Goal: Task Accomplishment & Management: Manage account settings

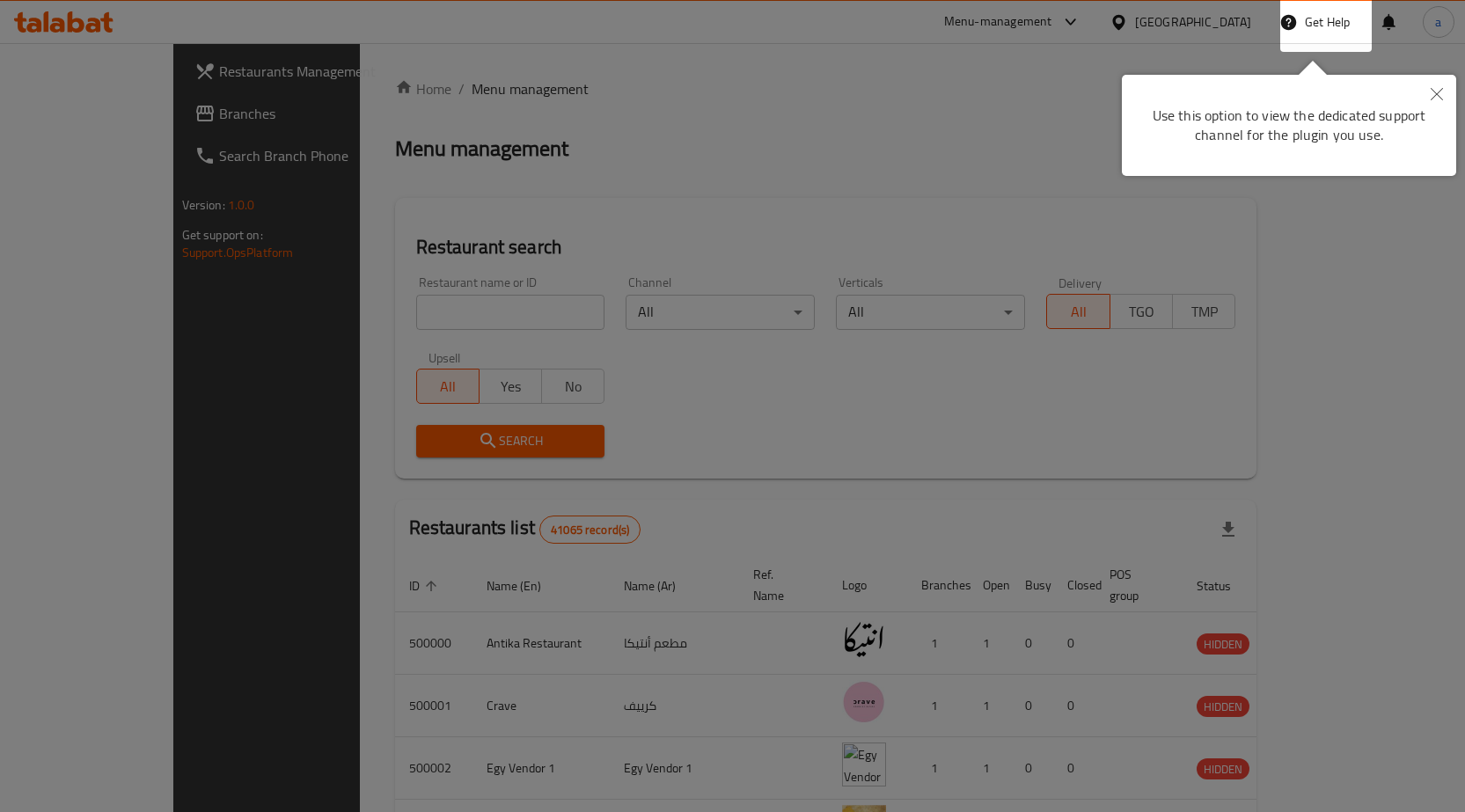
click at [1438, 96] on icon "Close" at bounding box center [1436, 94] width 12 height 12
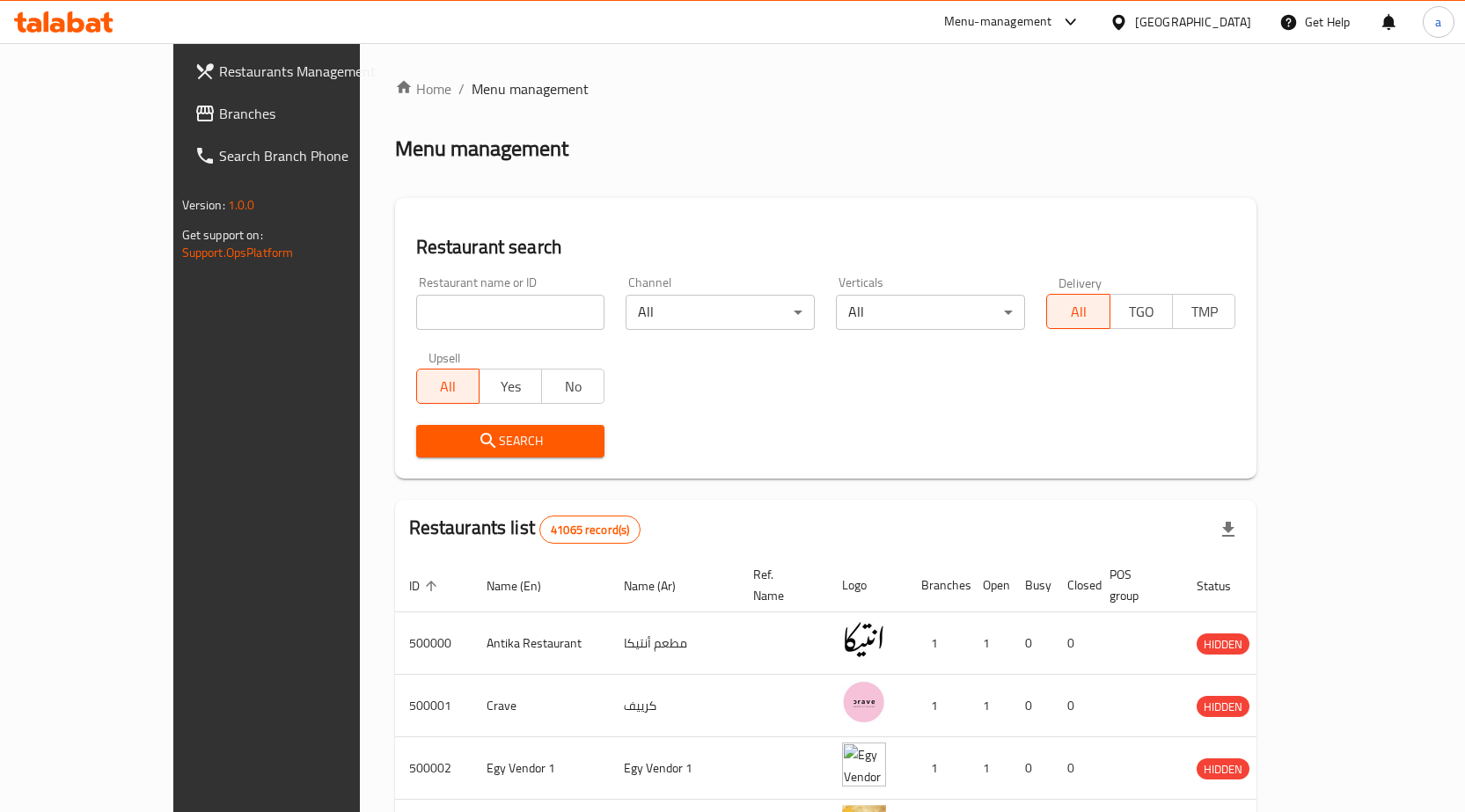
click at [1199, 35] on div "Egypt" at bounding box center [1180, 22] width 170 height 43
click at [1228, 19] on div "Egypt" at bounding box center [1193, 21] width 116 height 19
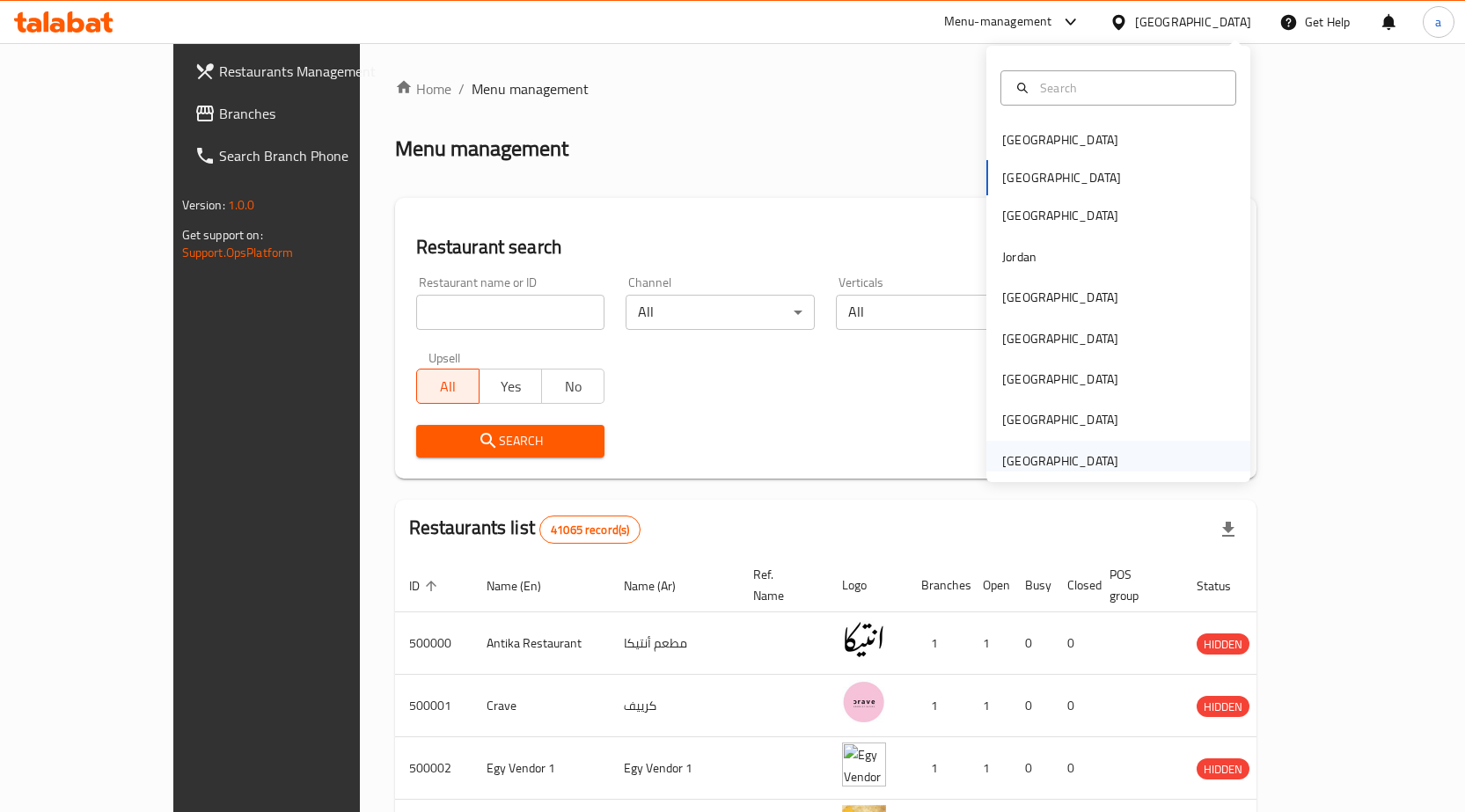
click at [1096, 448] on div "[GEOGRAPHIC_DATA]" at bounding box center [1060, 461] width 144 height 41
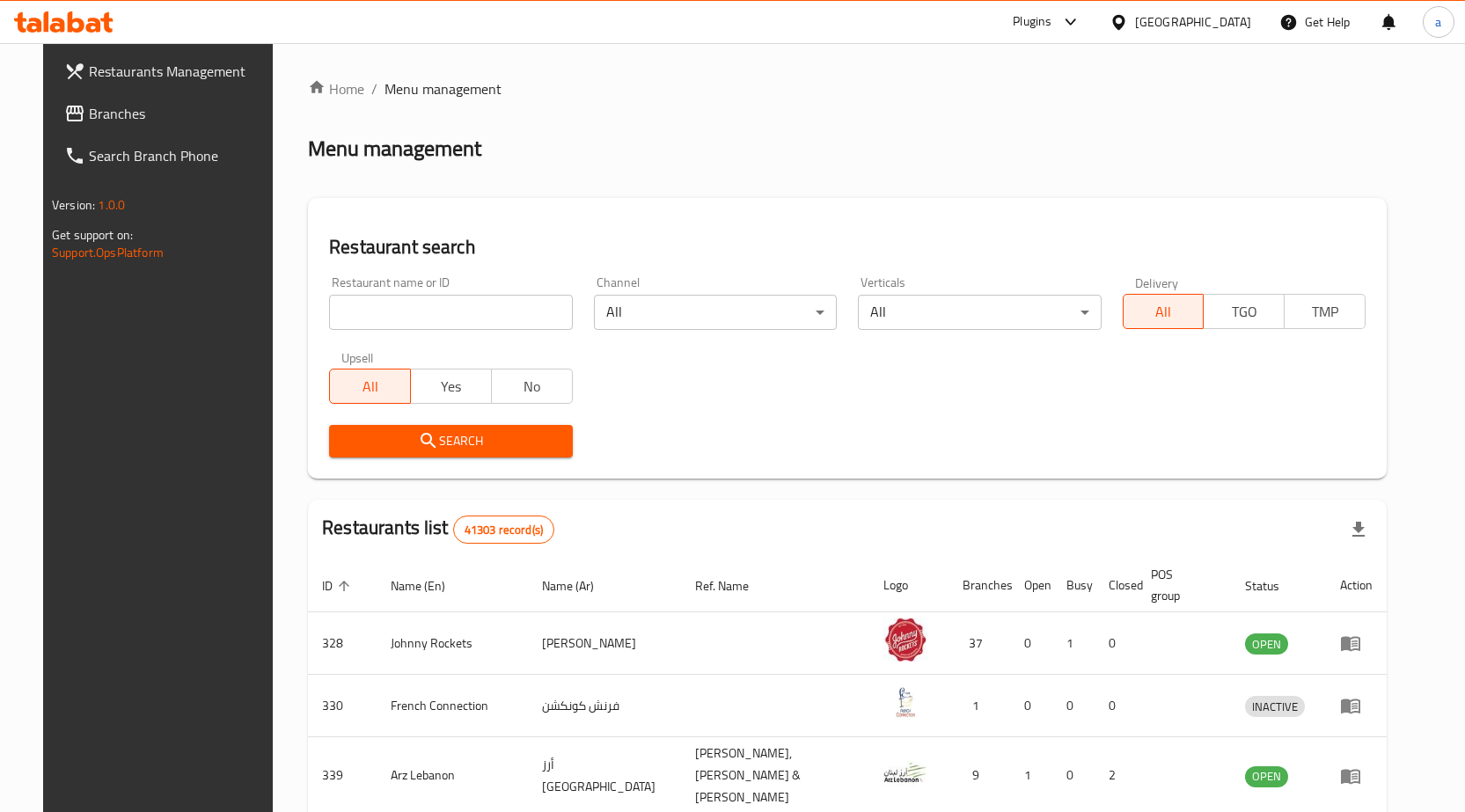
click at [143, 105] on span "Branches" at bounding box center [181, 113] width 185 height 21
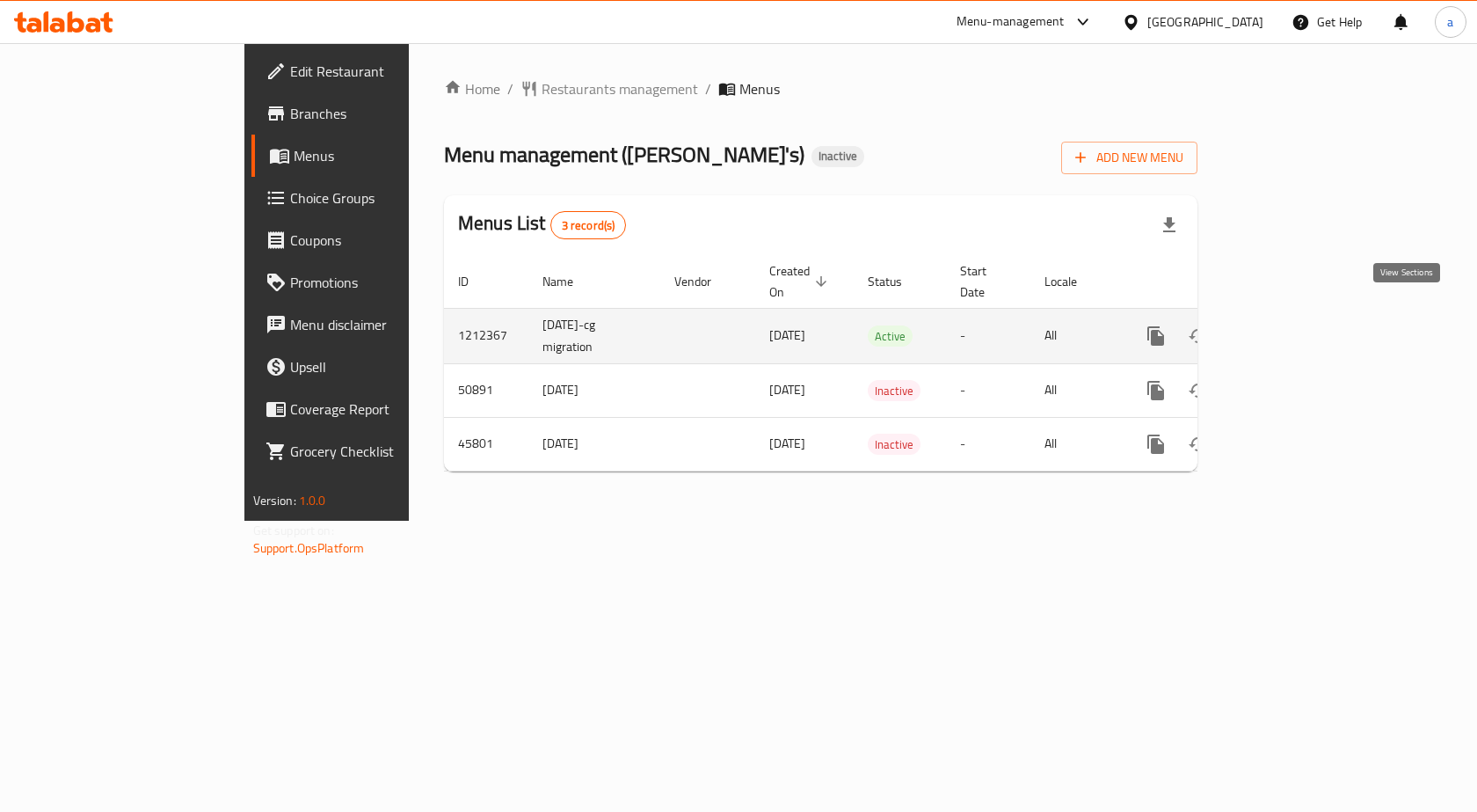
click at [1293, 326] on icon "enhanced table" at bounding box center [1282, 336] width 21 height 21
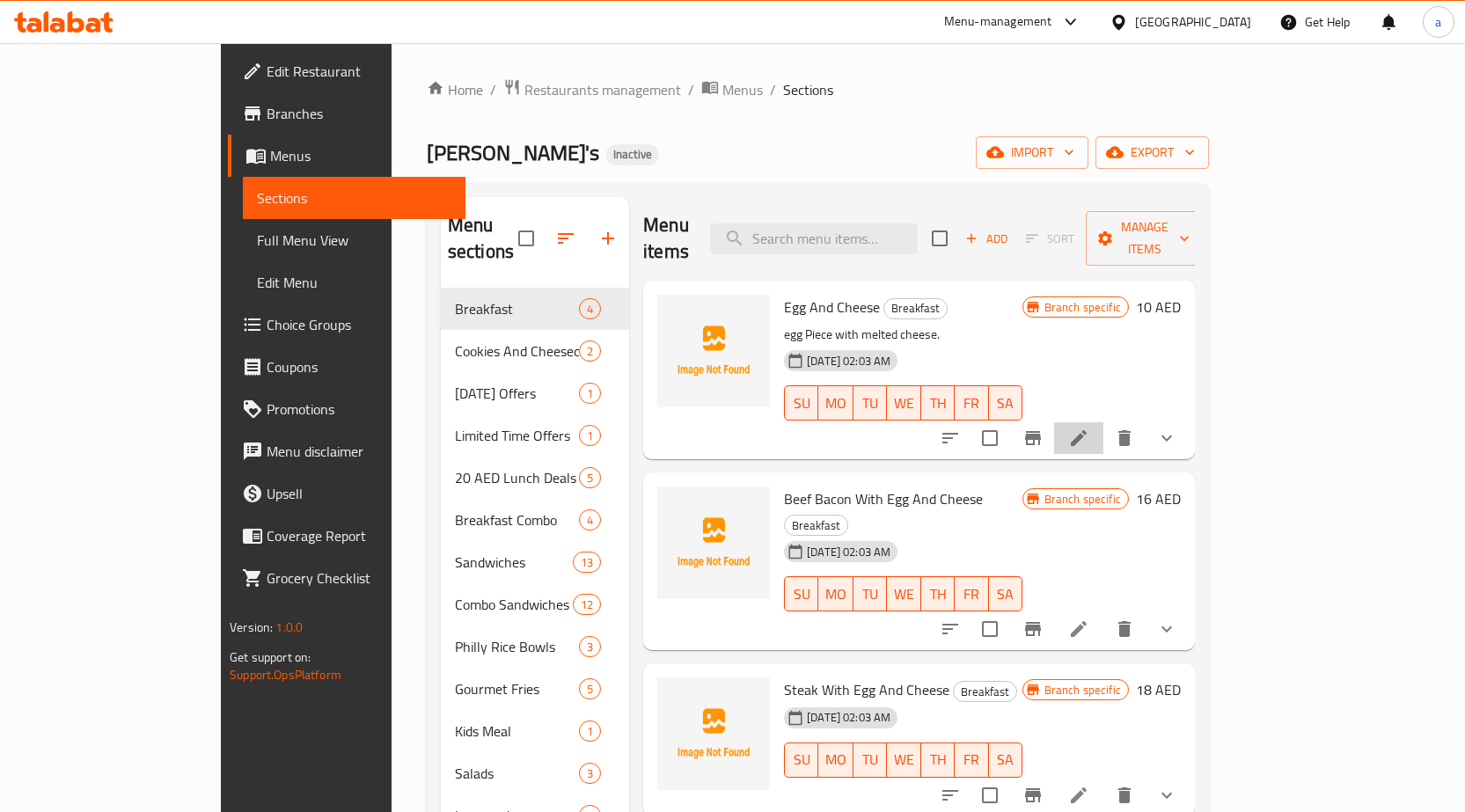
click at [1103, 422] on li at bounding box center [1079, 438] width 50 height 32
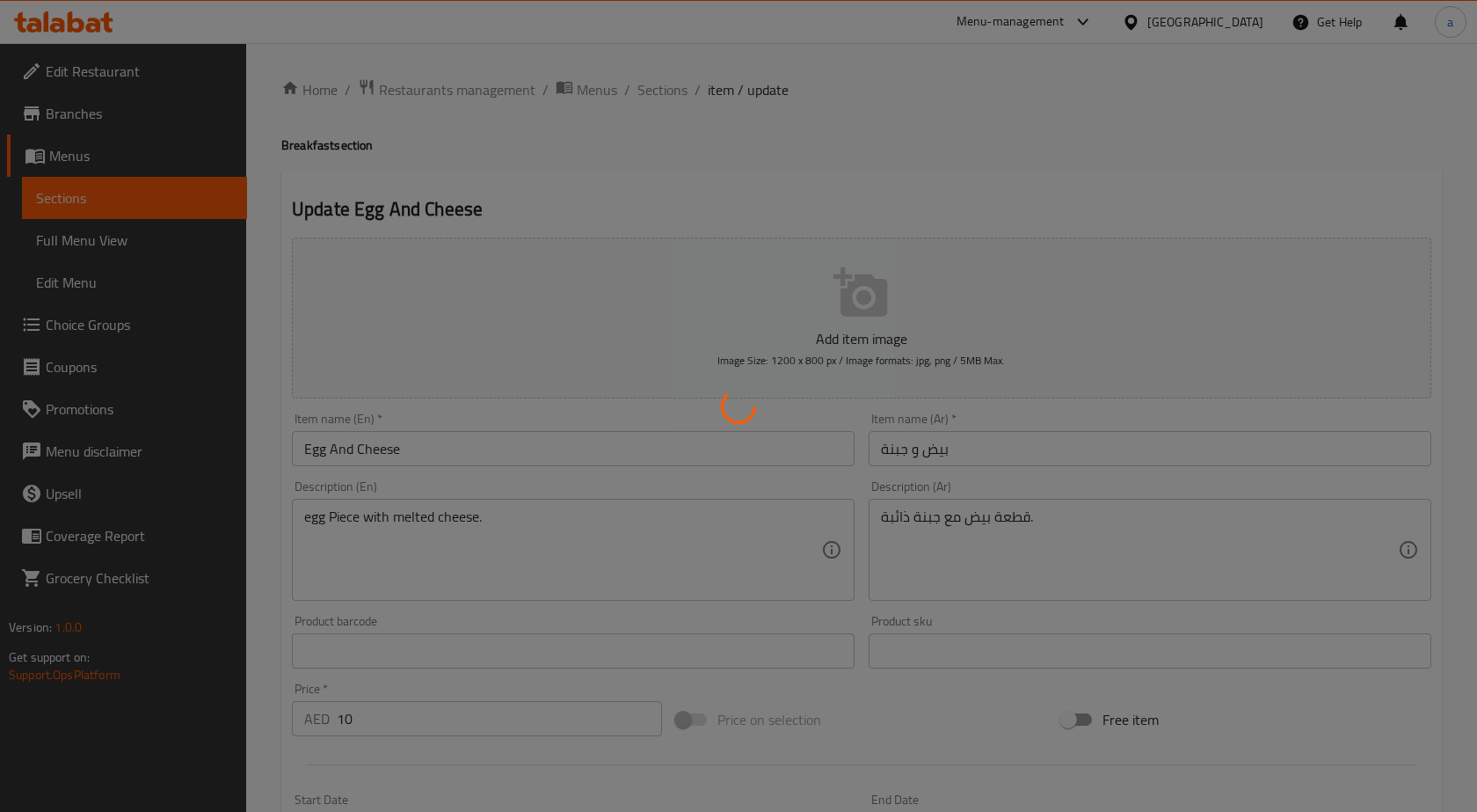
type input "الإضافات:"
type input "1"
type input "4"
type input "إزالة الإضافات:"
type input "1"
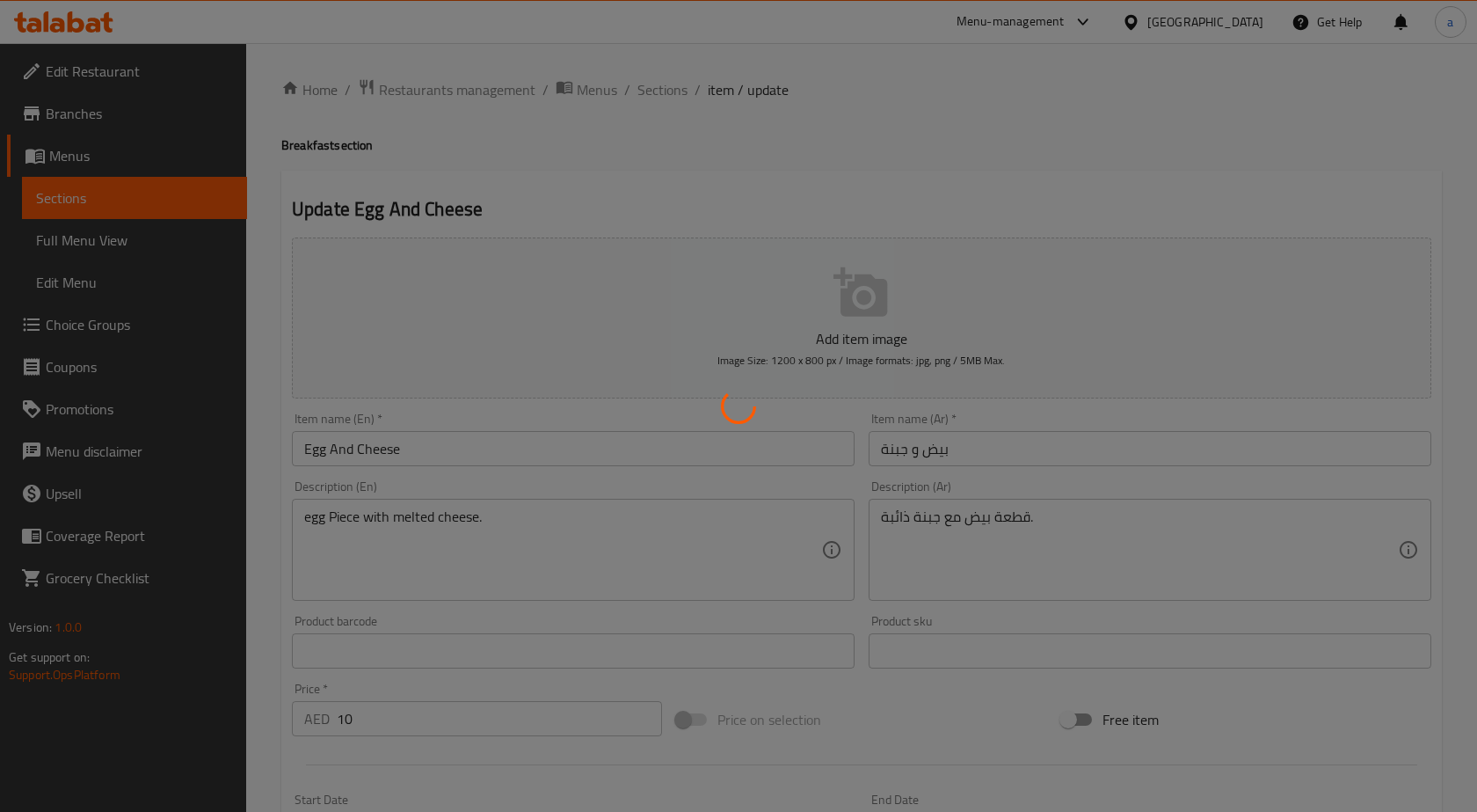
type input "4"
type input "الإضافات:"
type input "0"
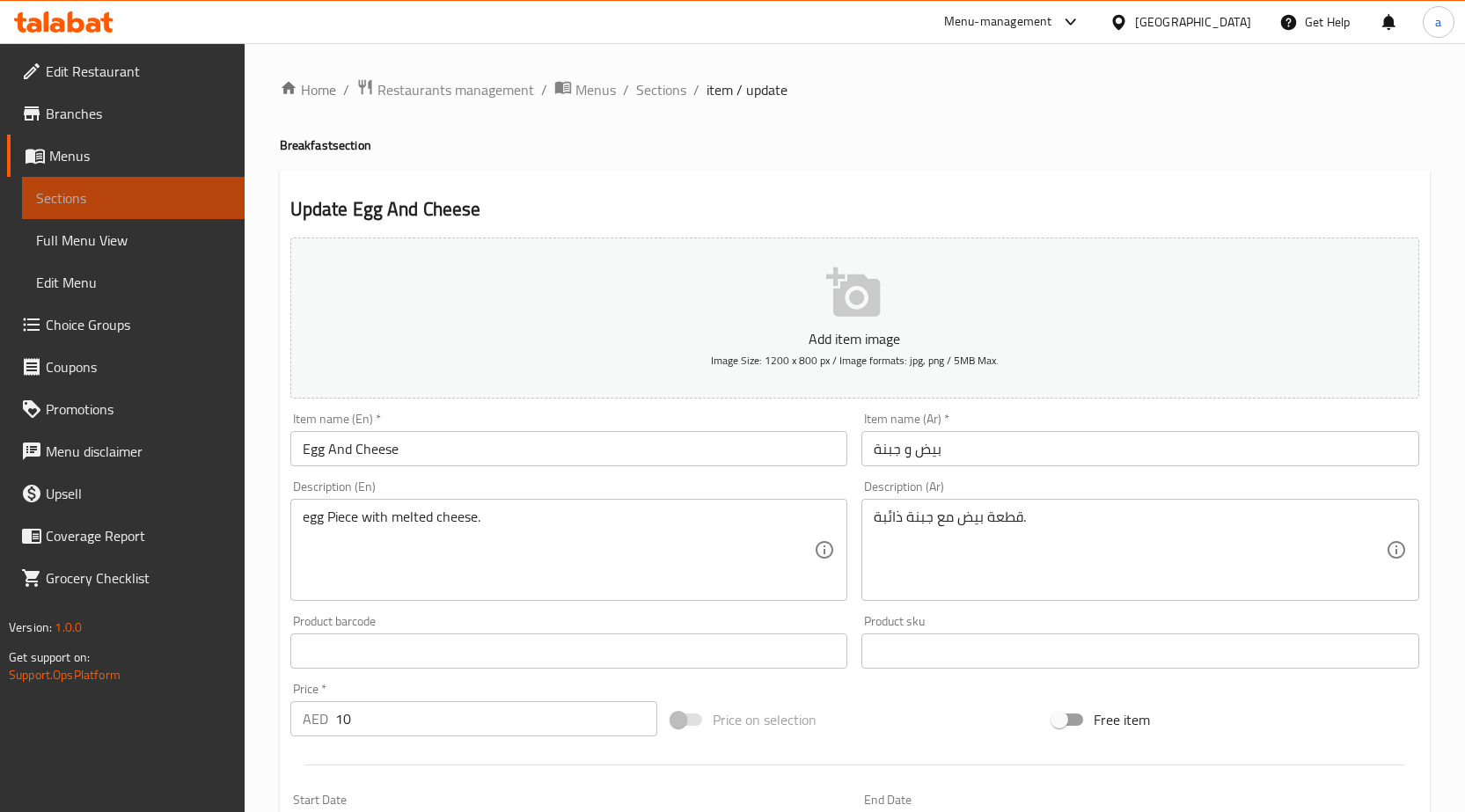
click at [74, 197] on span "Sections" at bounding box center [133, 198] width 195 height 21
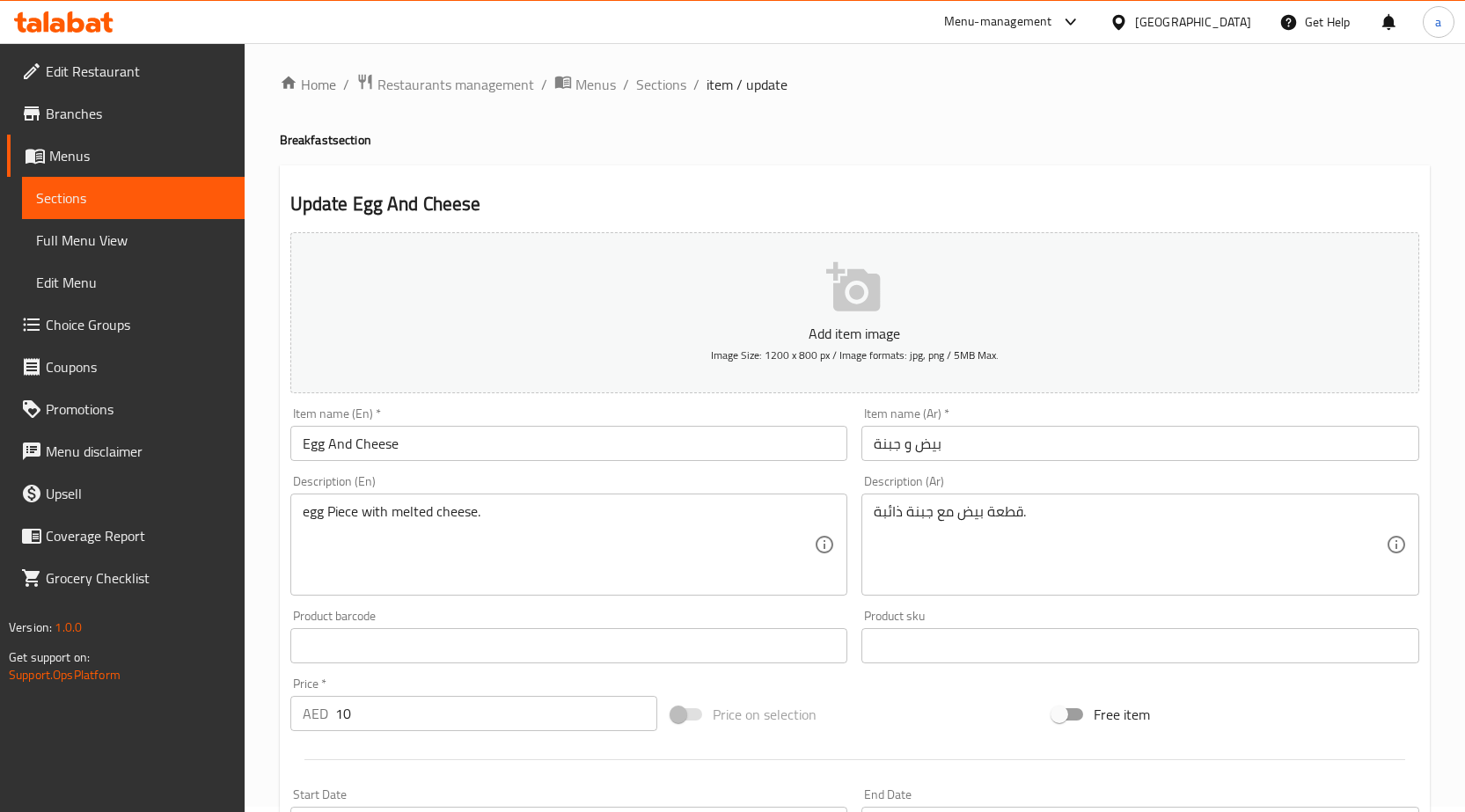
scroll to position [88, 0]
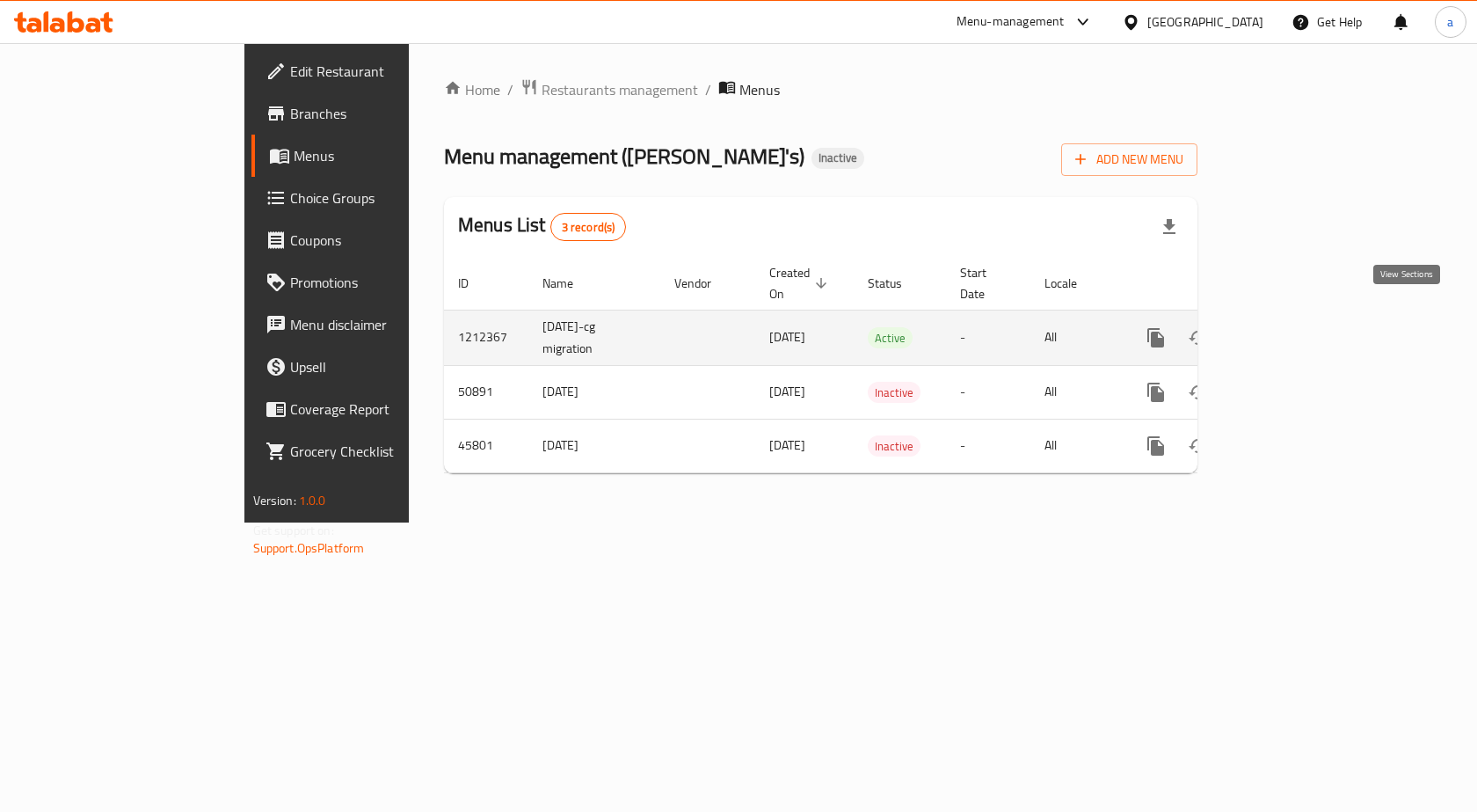
click at [1291, 330] on icon "enhanced table" at bounding box center [1283, 338] width 16 height 16
click at [1304, 315] on link "enhanced table" at bounding box center [1282, 336] width 43 height 43
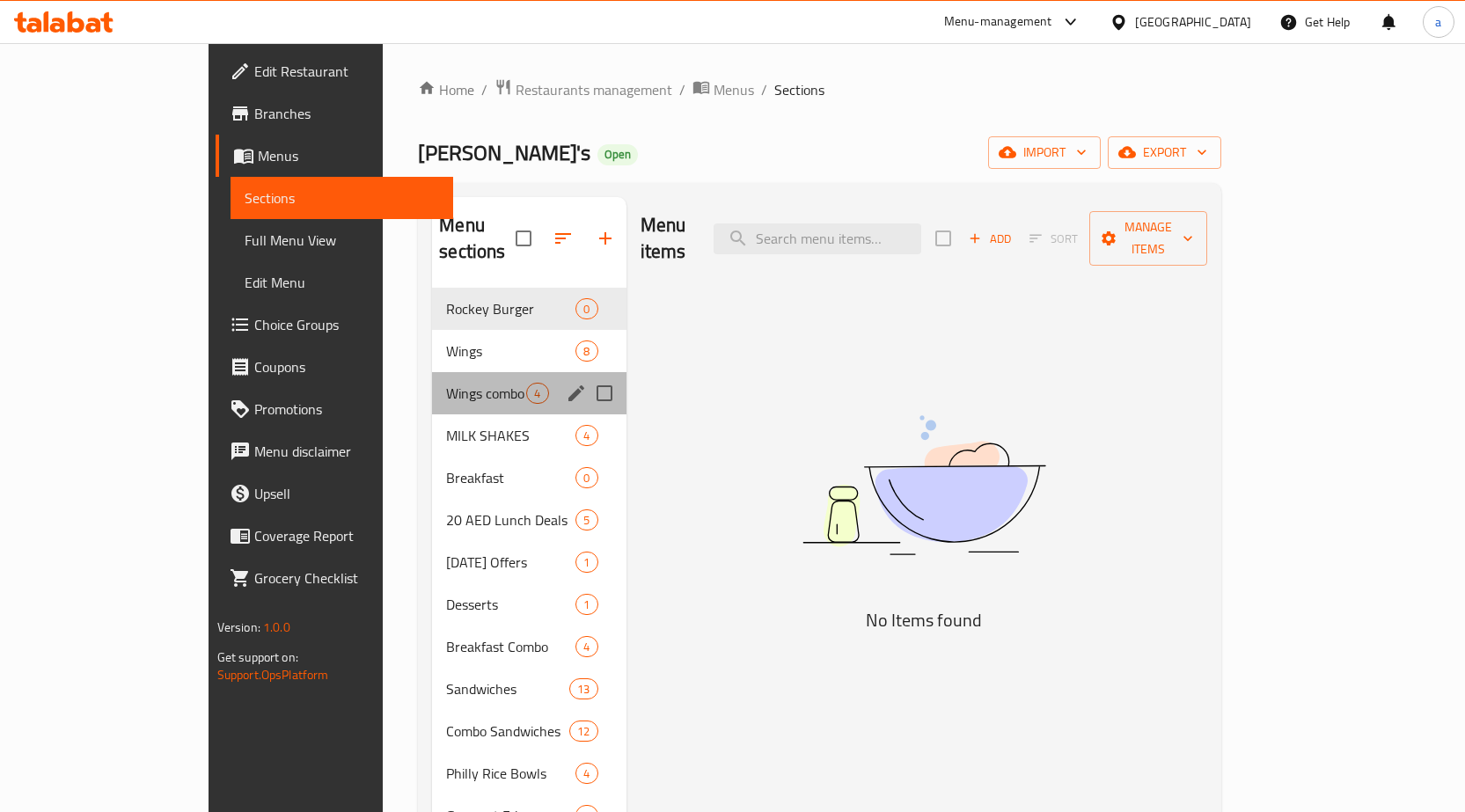
click at [504, 372] on div "Wings combo 4" at bounding box center [528, 393] width 194 height 43
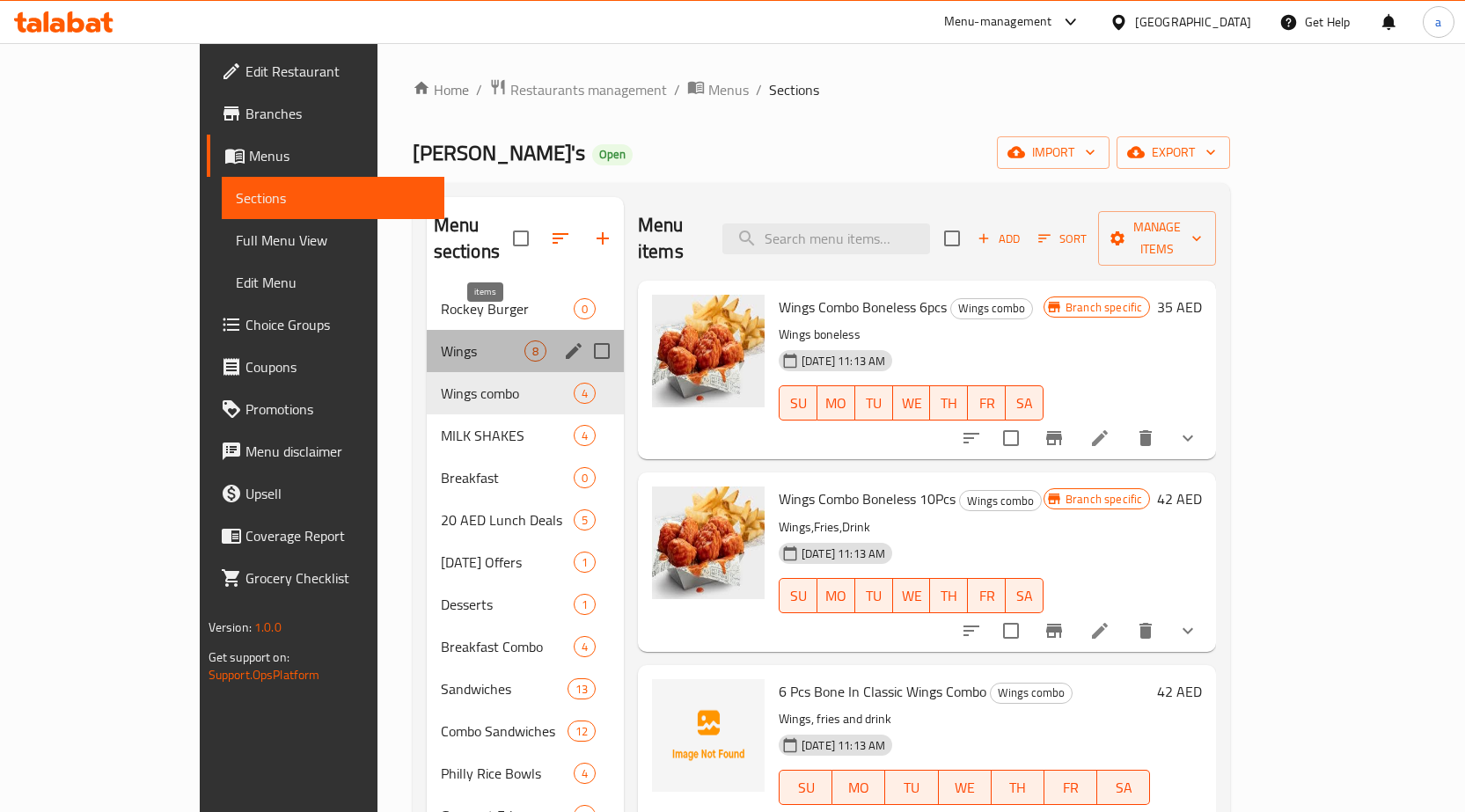
click at [525, 343] on span "8" at bounding box center [535, 351] width 20 height 17
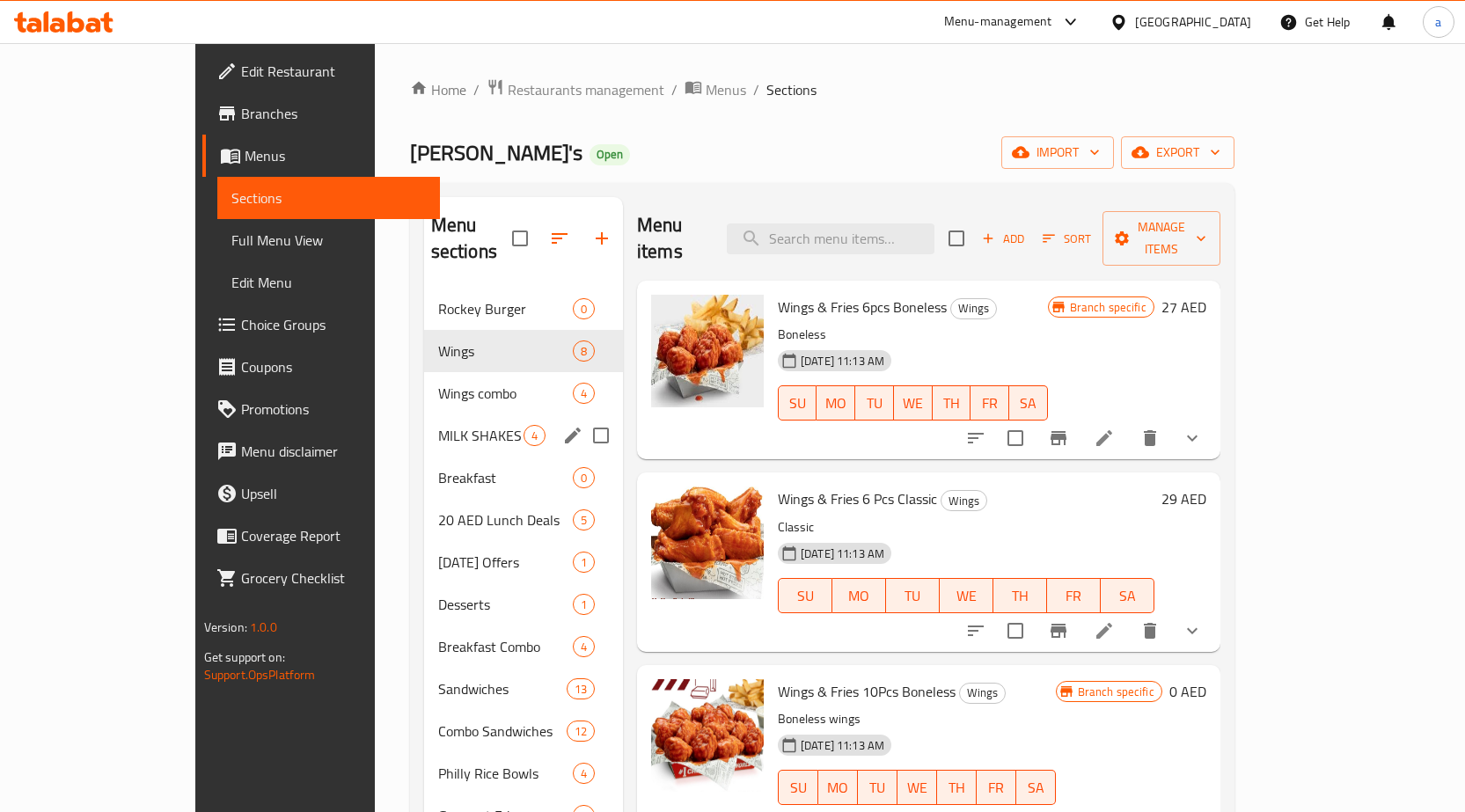
click at [488, 414] on div "MILK SHAKES 4" at bounding box center [523, 435] width 199 height 43
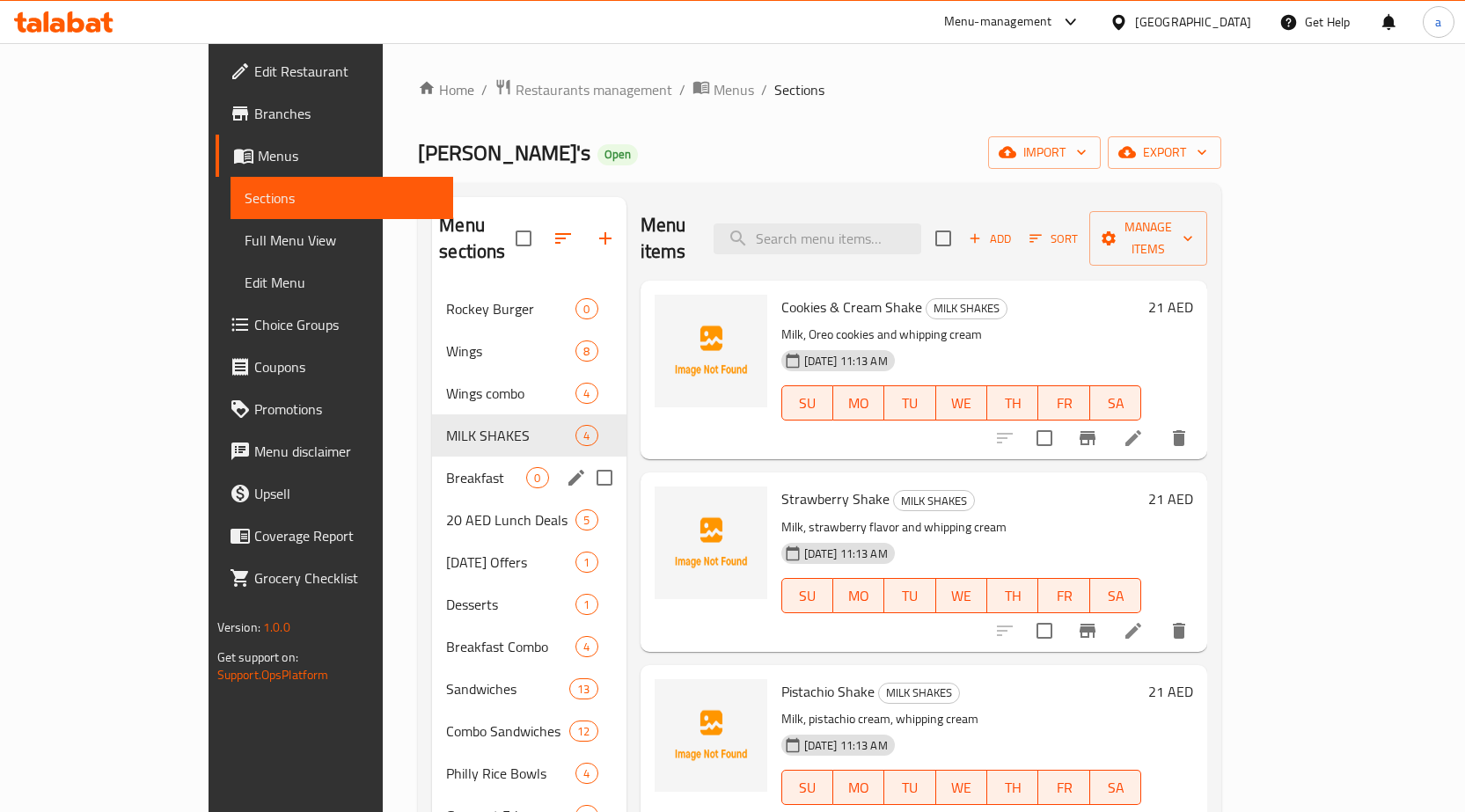
click at [503, 457] on div "Breakfast 0" at bounding box center [528, 477] width 194 height 43
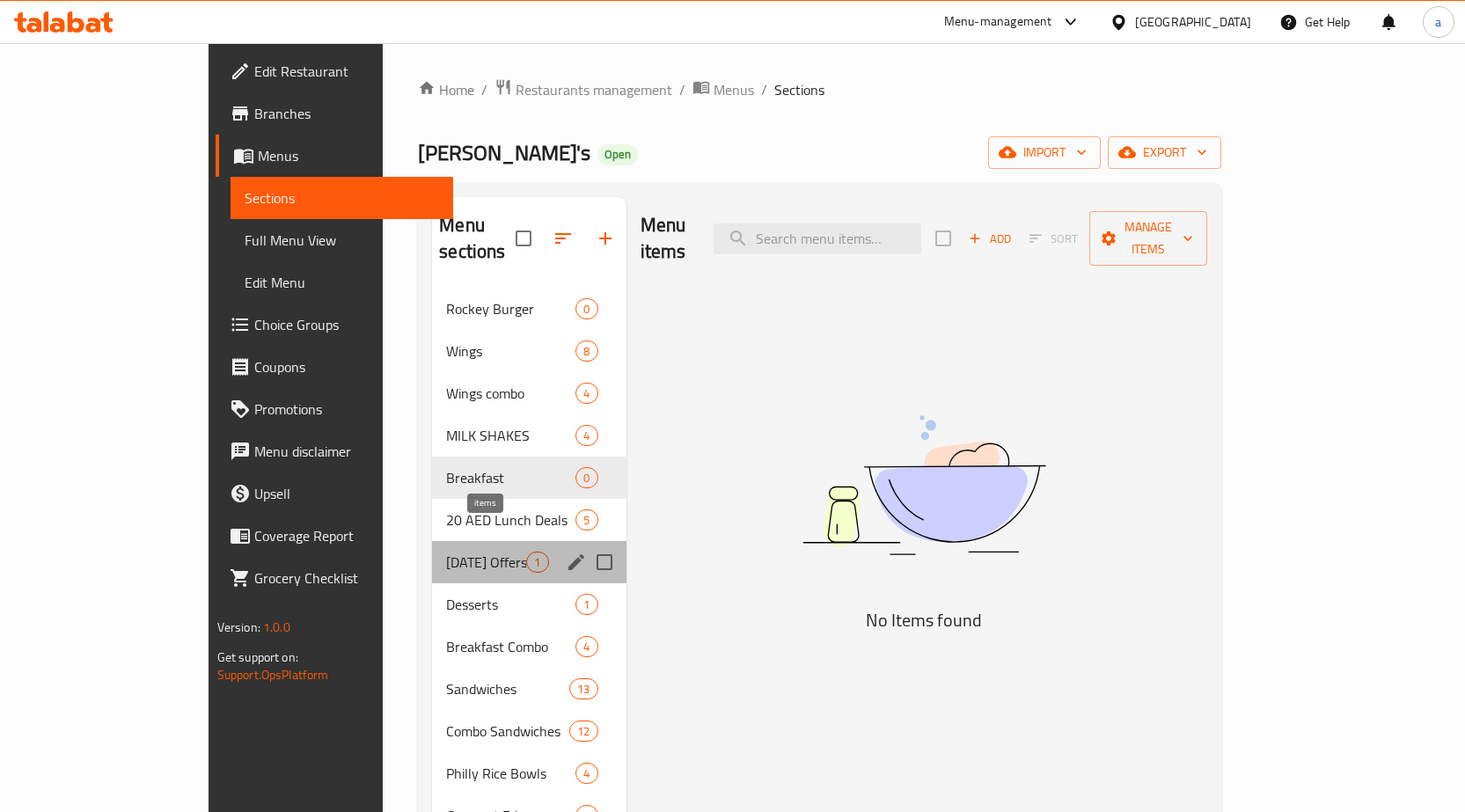
click at [527, 554] on span "1" at bounding box center [537, 562] width 20 height 17
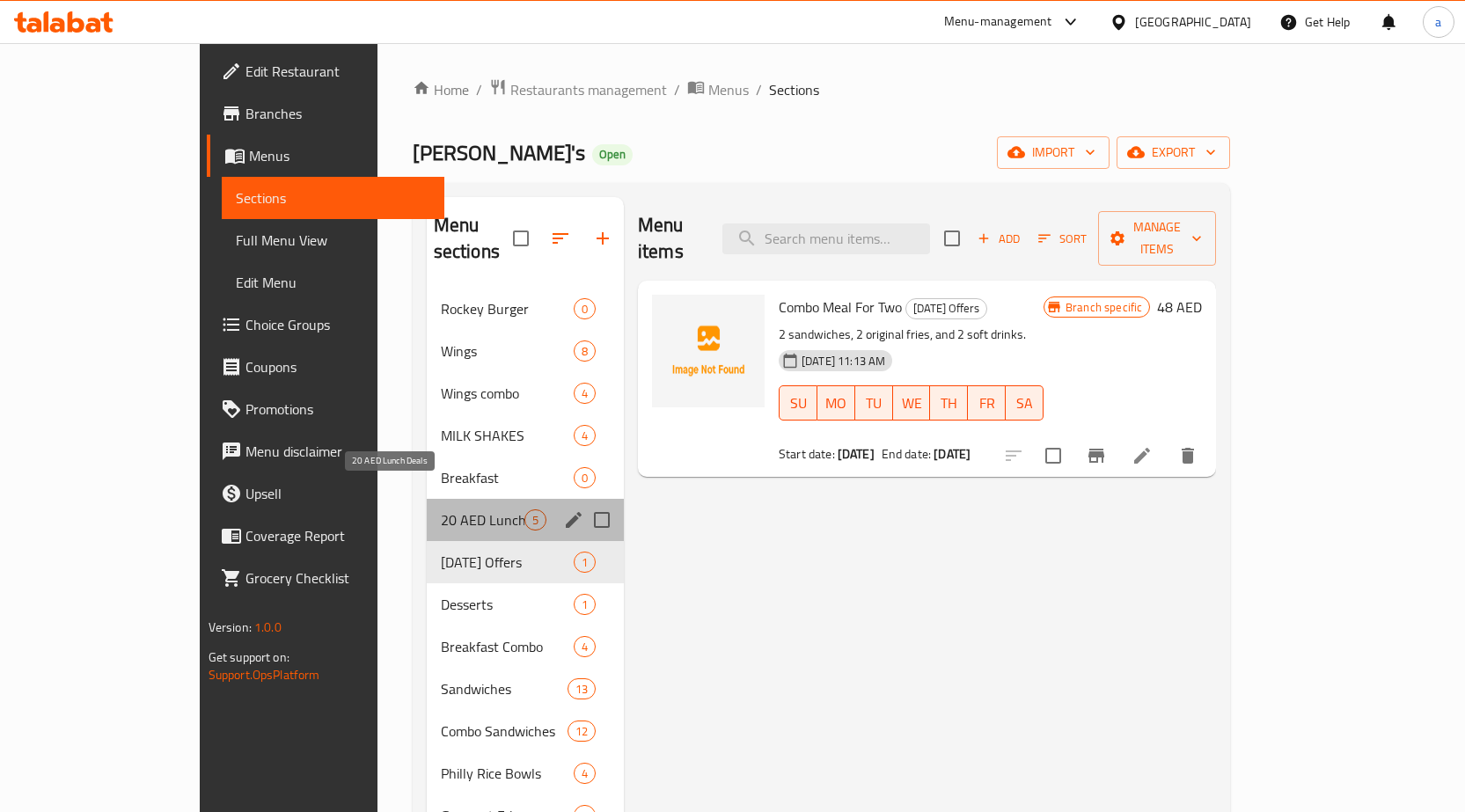
click at [448, 509] on span "20 AED Lunch Deals" at bounding box center [483, 519] width 83 height 21
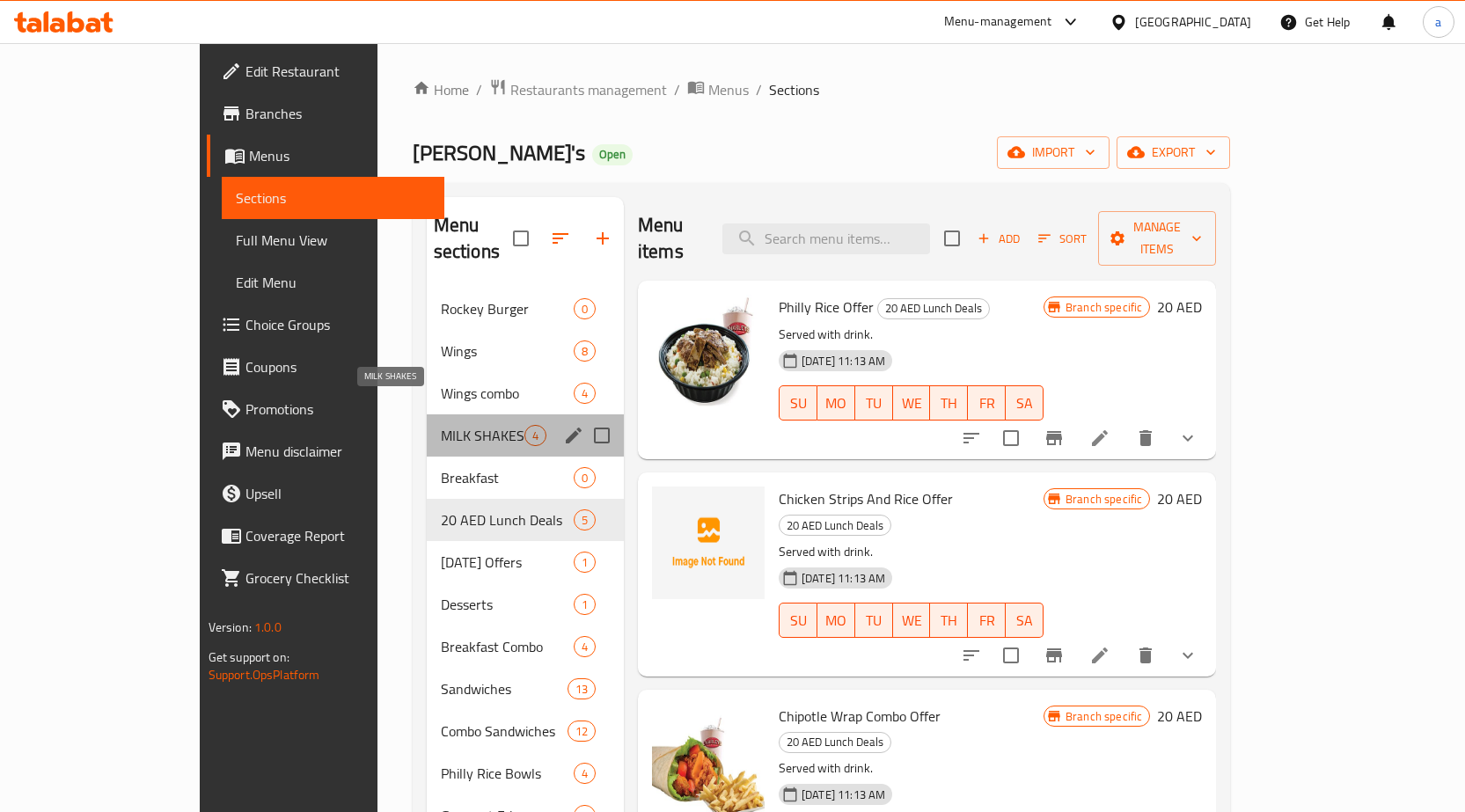
click at [441, 425] on span "MILK SHAKES" at bounding box center [483, 435] width 83 height 21
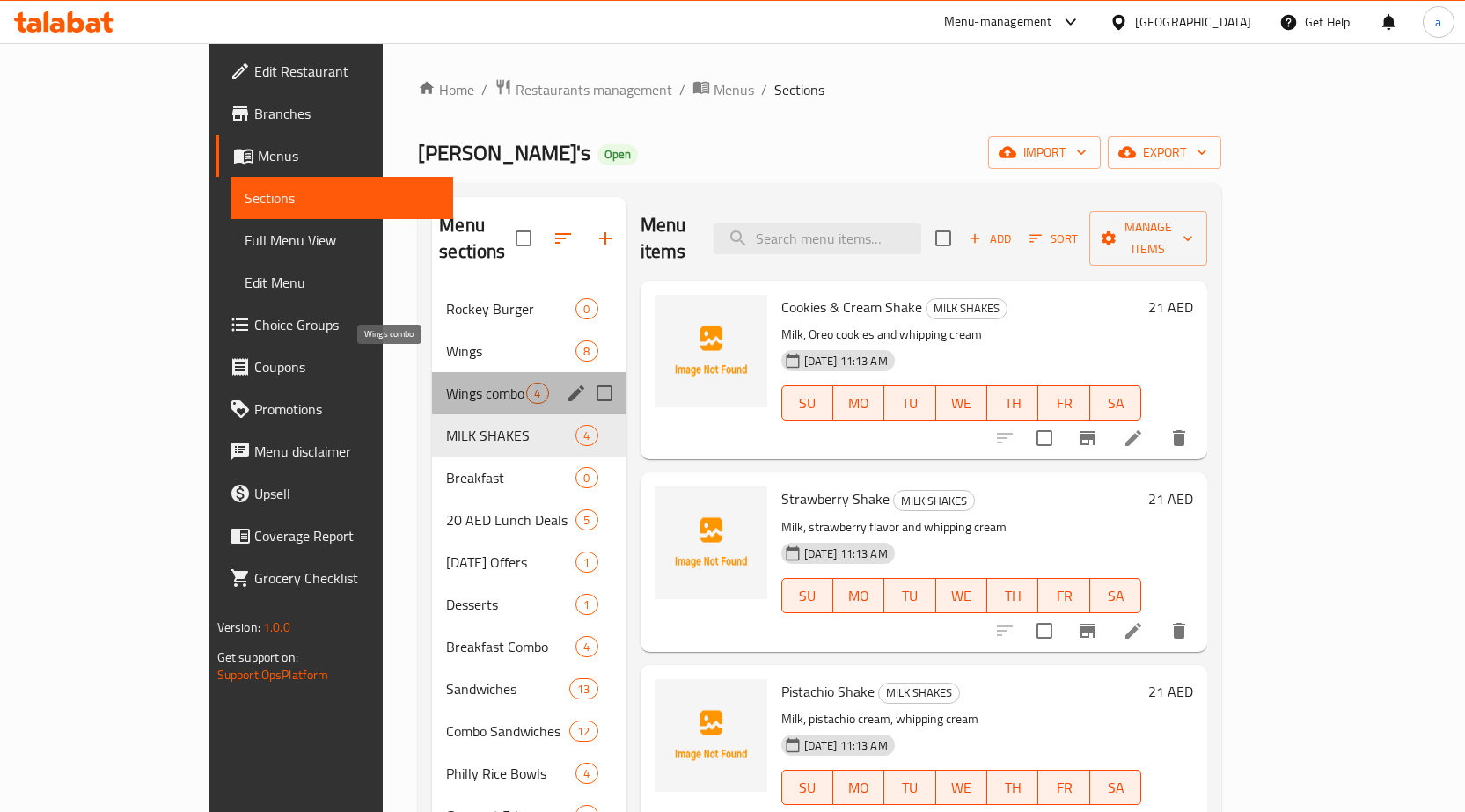
click at [446, 382] on span "Wings combo" at bounding box center [486, 392] width 80 height 21
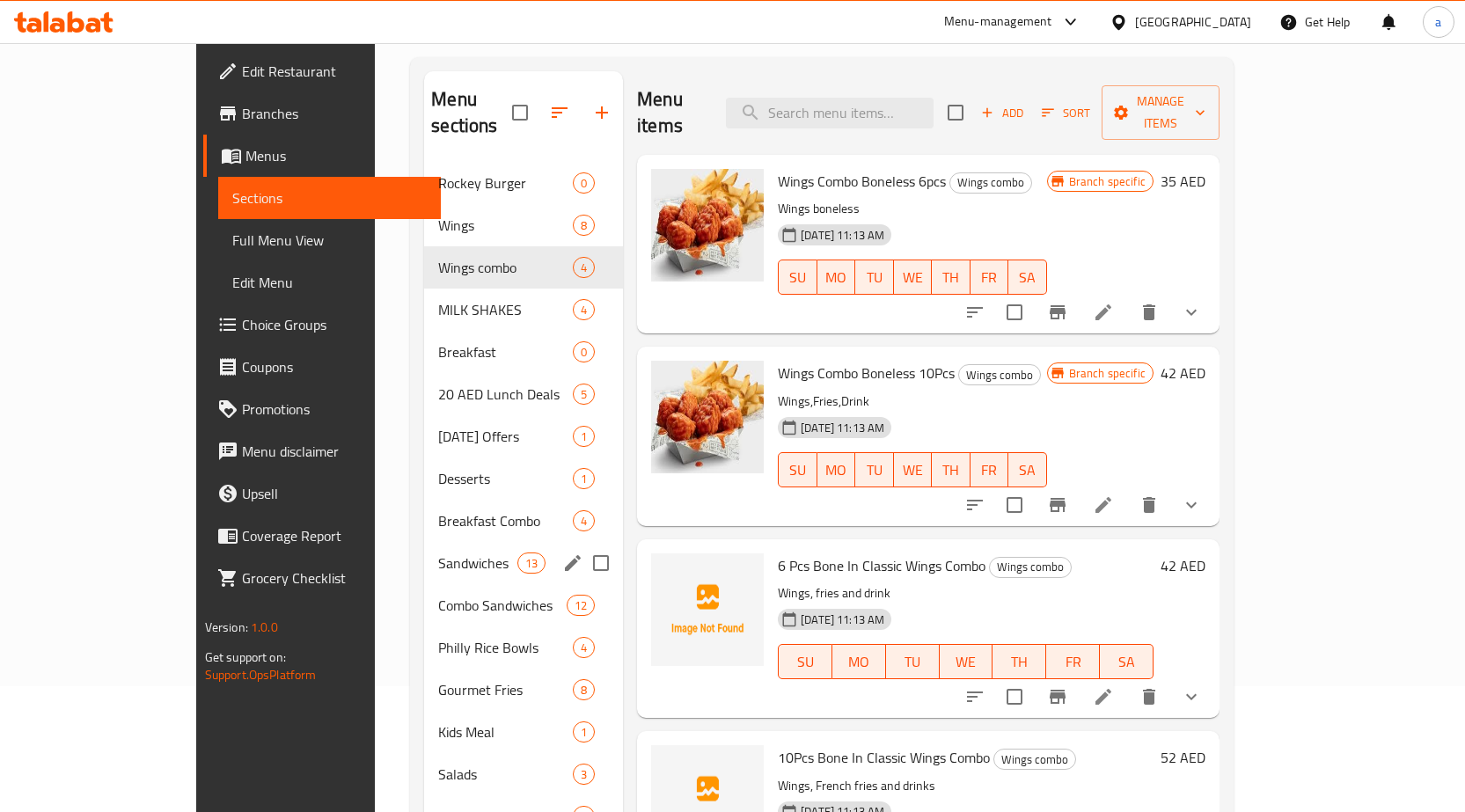
scroll to position [246, 0]
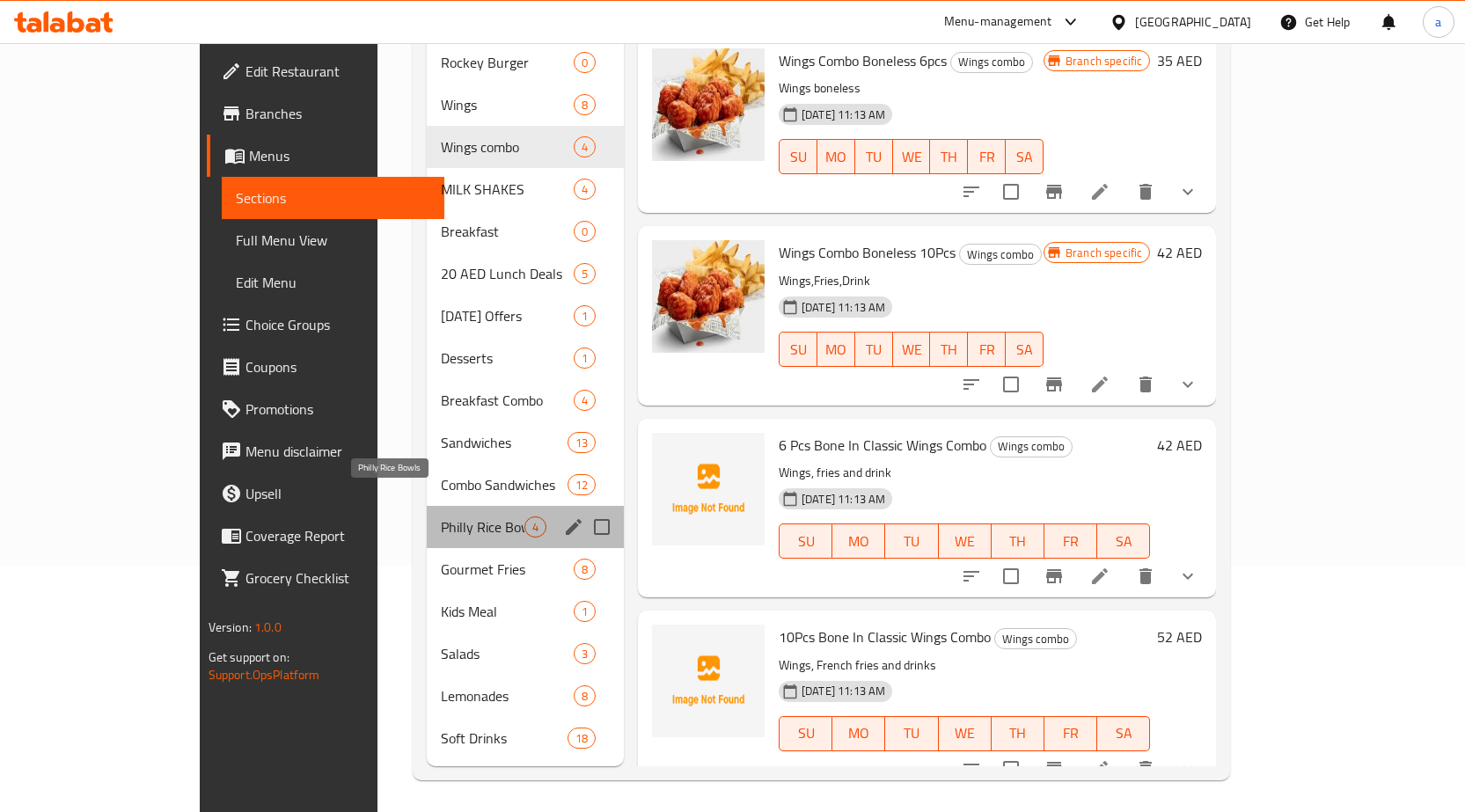
click at [427, 505] on div "Philly Rice Bowls 4" at bounding box center [525, 526] width 197 height 43
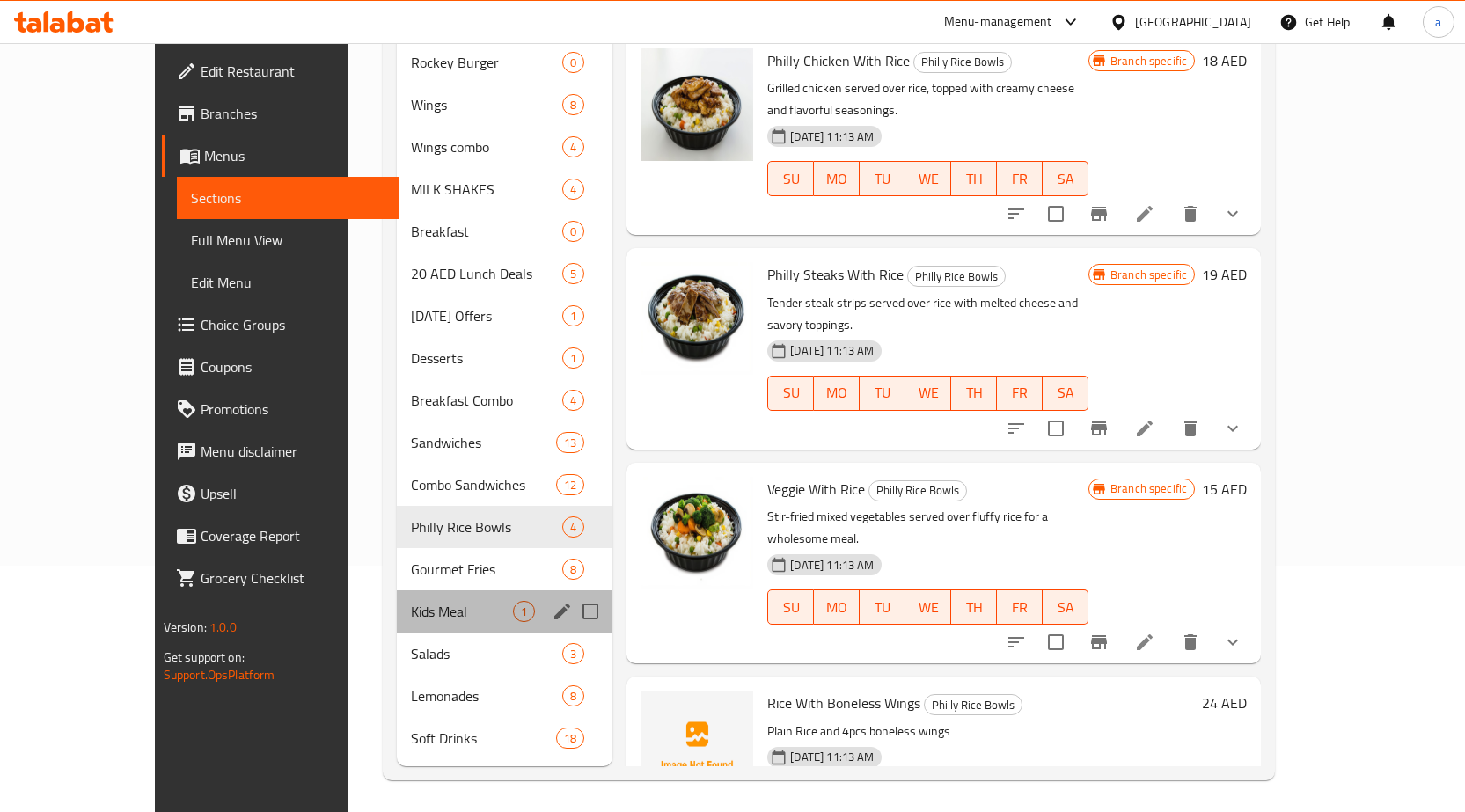
click at [403, 605] on div "Kids Meal 1" at bounding box center [506, 610] width 217 height 43
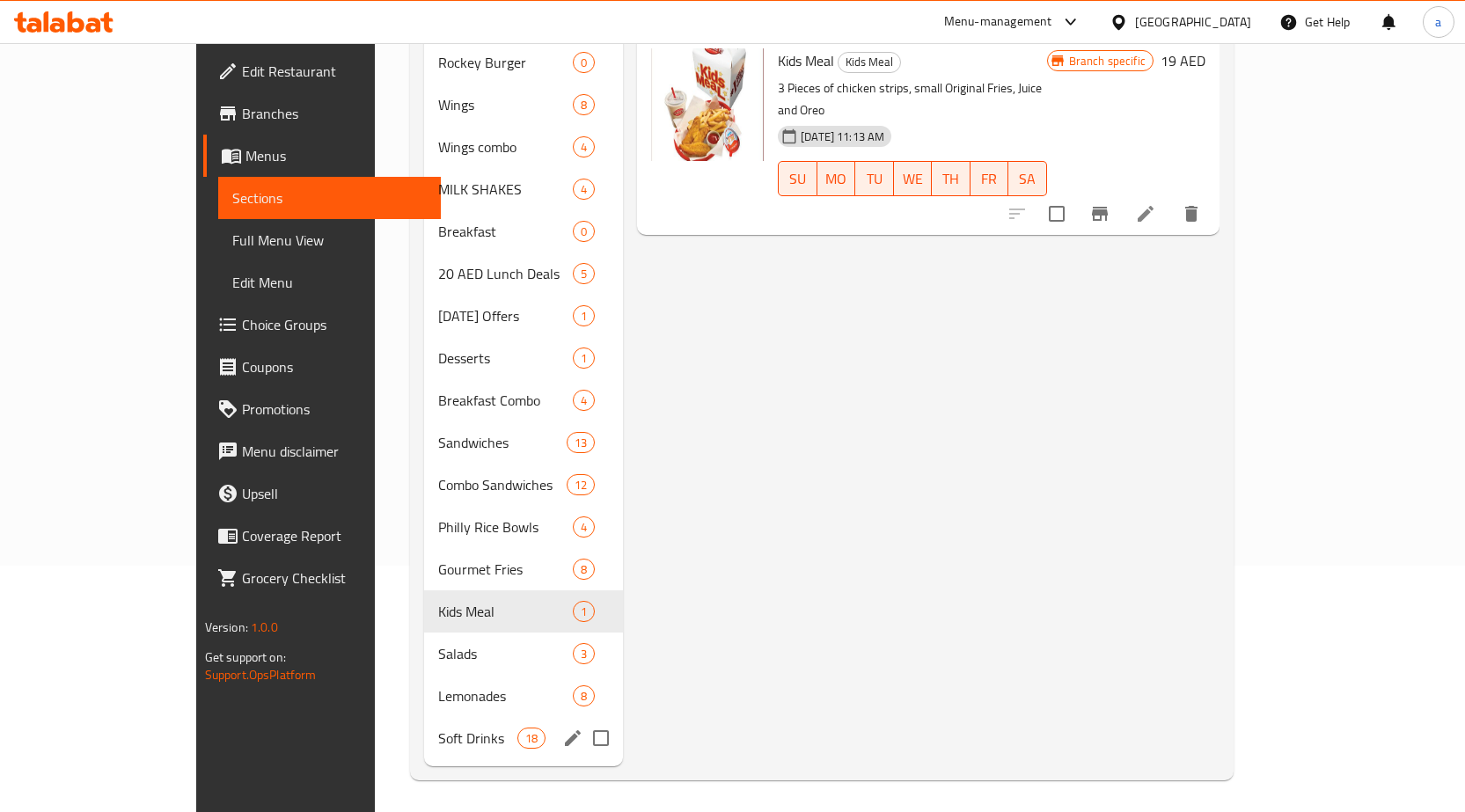
drag, startPoint x: 427, startPoint y: 709, endPoint x: 416, endPoint y: 693, distance: 19.4
click at [438, 728] on span "Soft Drinks" at bounding box center [478, 738] width 79 height 21
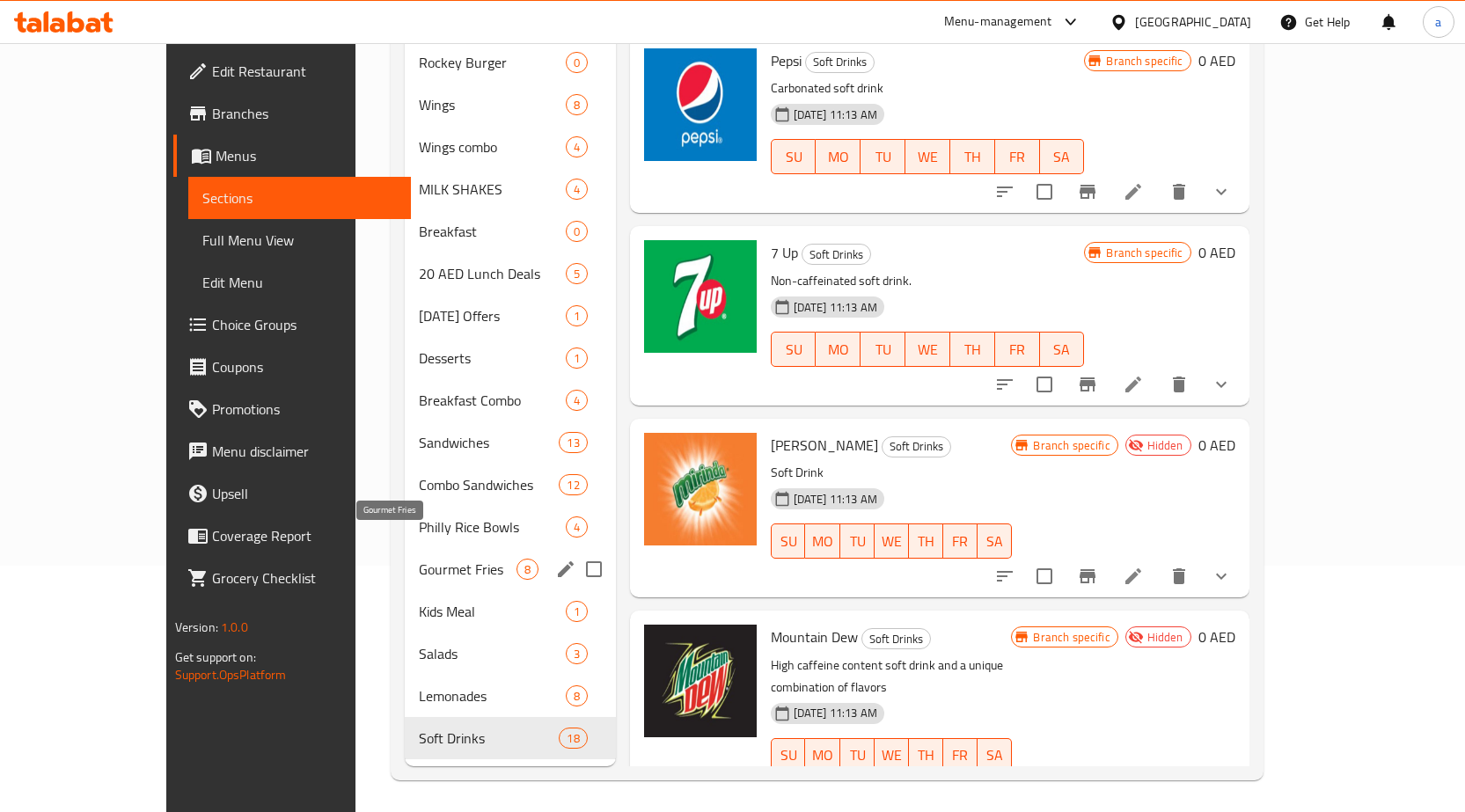
click at [405, 548] on div "Gourmet Fries 8" at bounding box center [511, 569] width 212 height 43
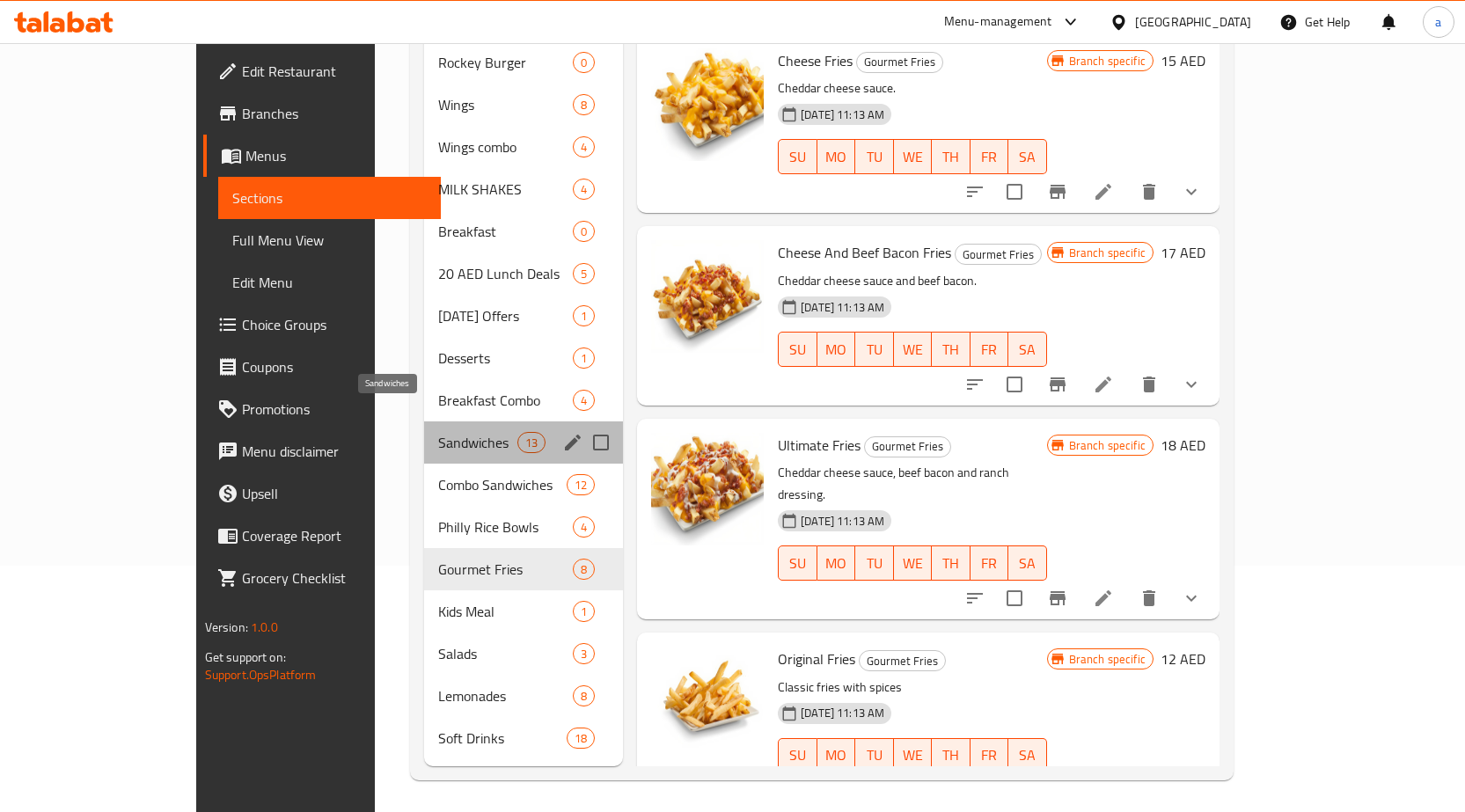
click at [438, 432] on span "Sandwiches" at bounding box center [478, 442] width 79 height 21
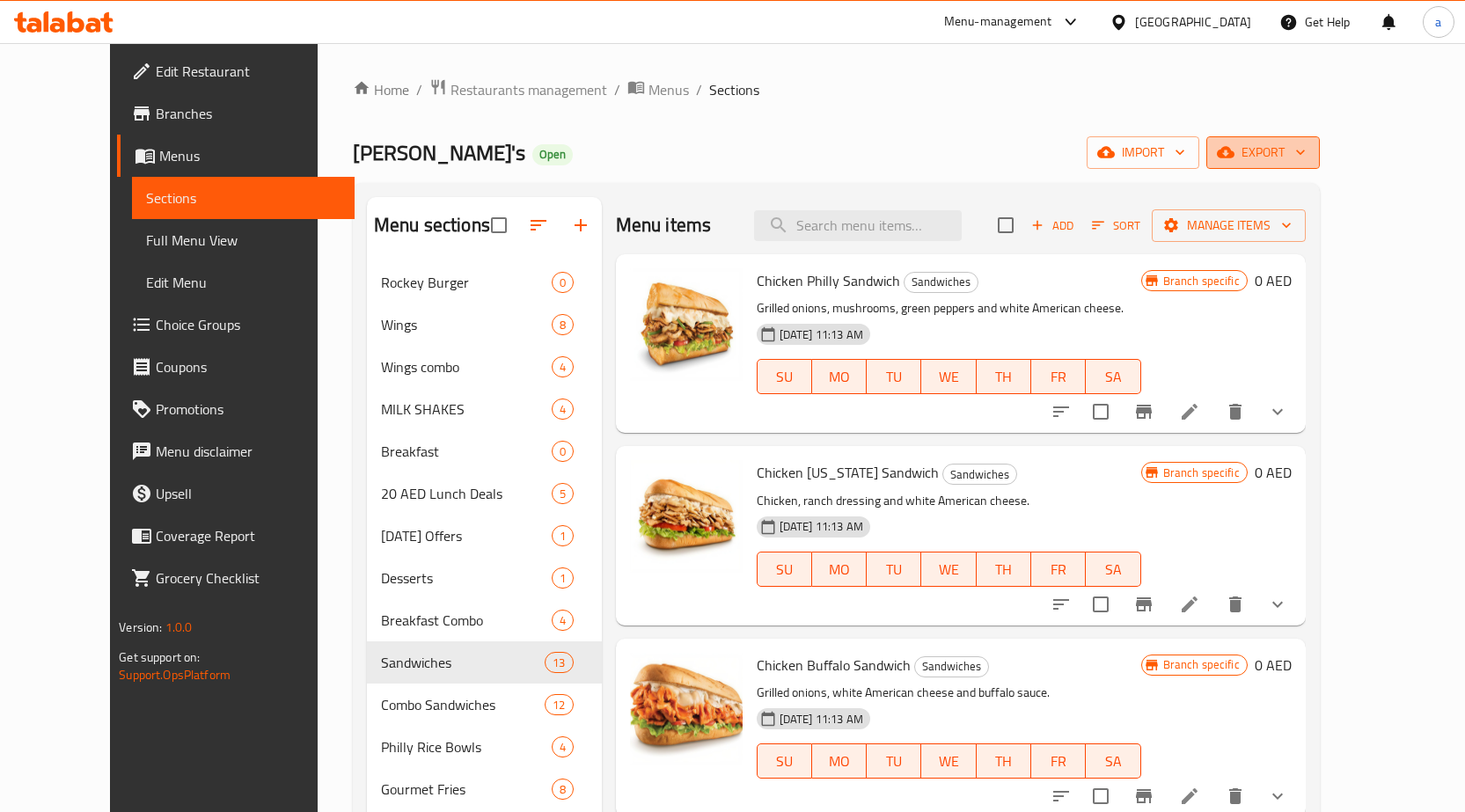
click at [1306, 162] on span "export" at bounding box center [1263, 153] width 85 height 22
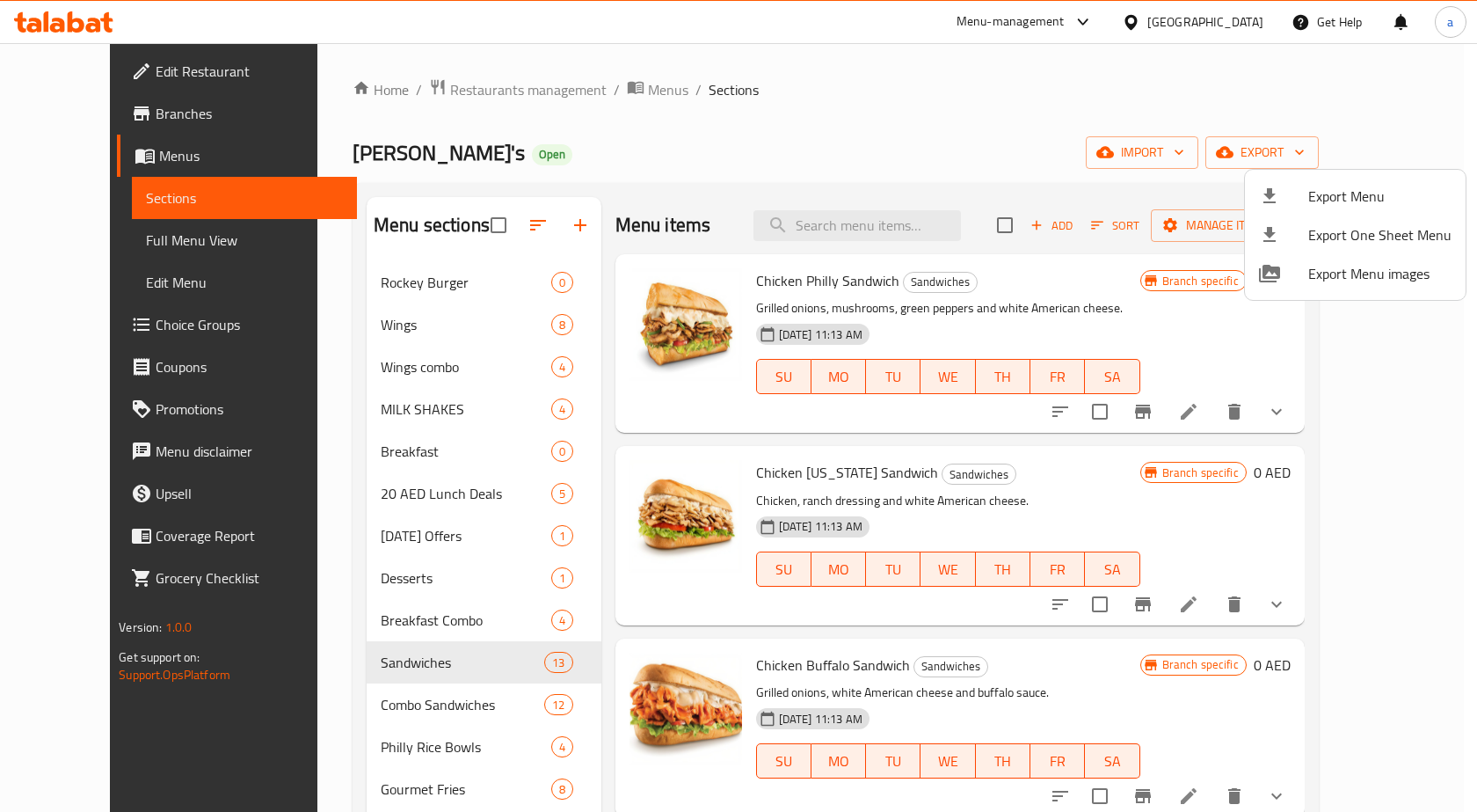
click at [1321, 192] on span "Export Menu" at bounding box center [1380, 196] width 143 height 21
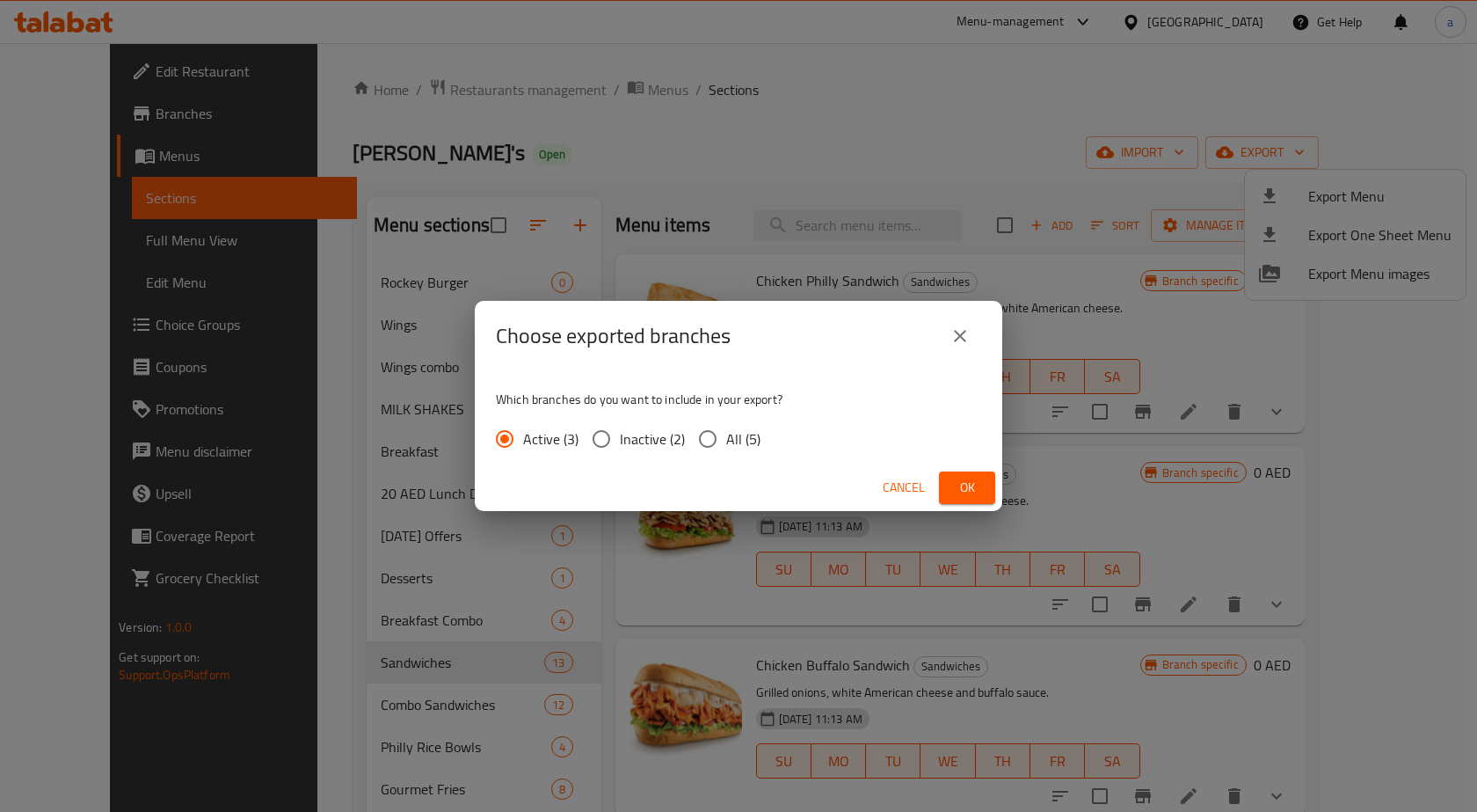
click at [743, 453] on label "All (5)" at bounding box center [726, 438] width 71 height 37
click at [727, 453] on input "All (5)" at bounding box center [708, 438] width 37 height 37
radio input "true"
click at [953, 473] on button "Ok" at bounding box center [967, 487] width 57 height 33
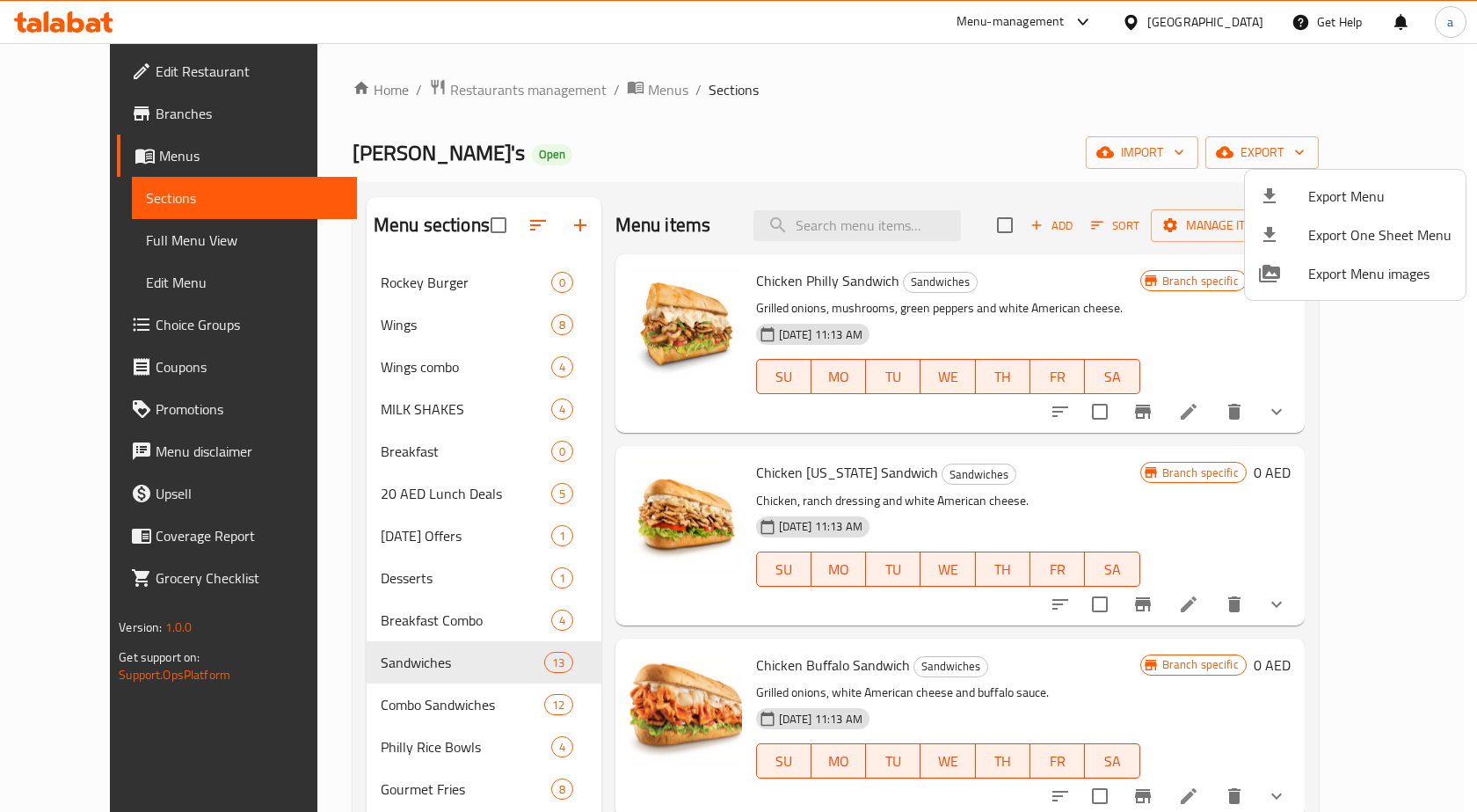
click at [46, 166] on div at bounding box center [738, 406] width 1477 height 812
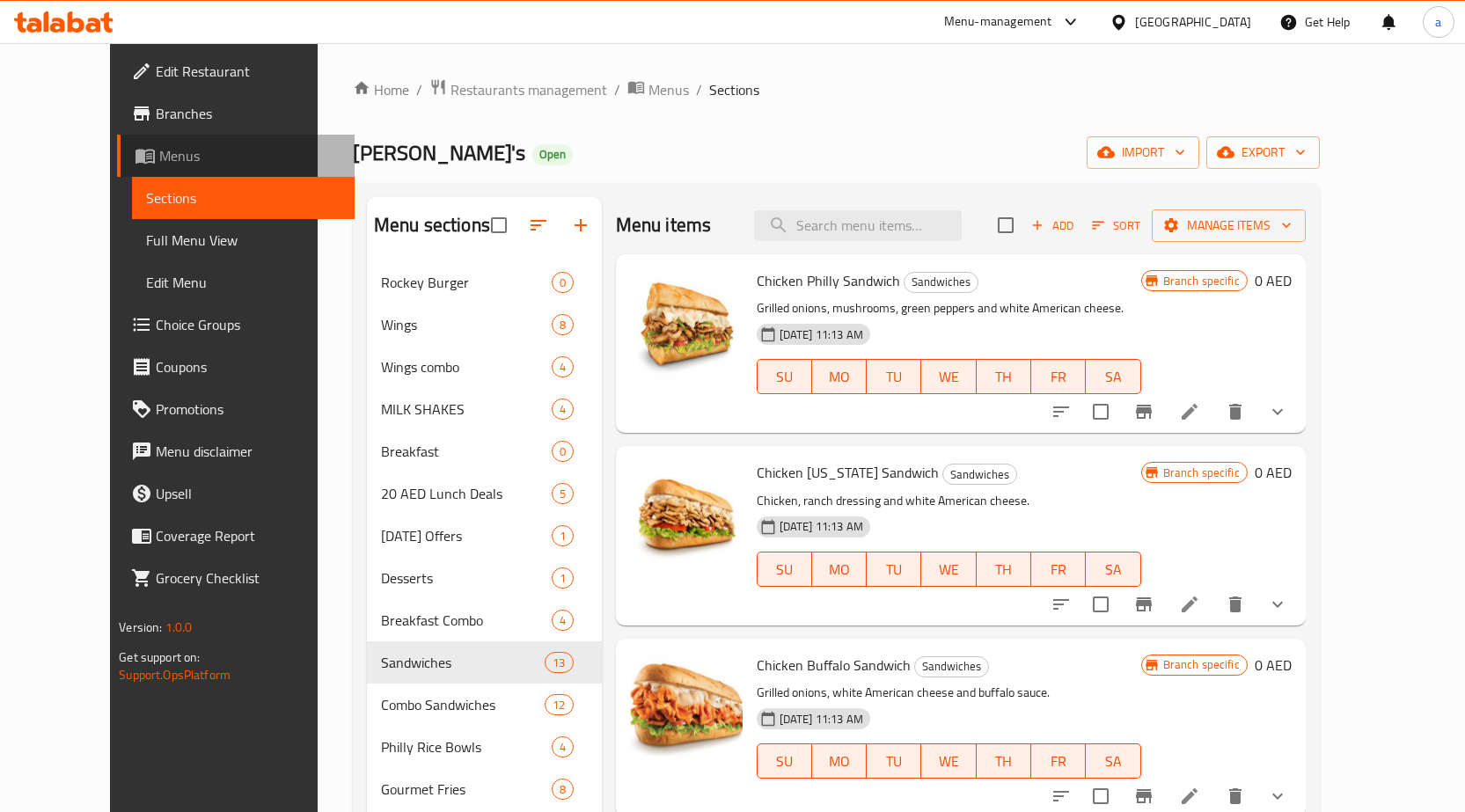
click at [135, 166] on span at bounding box center [147, 155] width 25 height 21
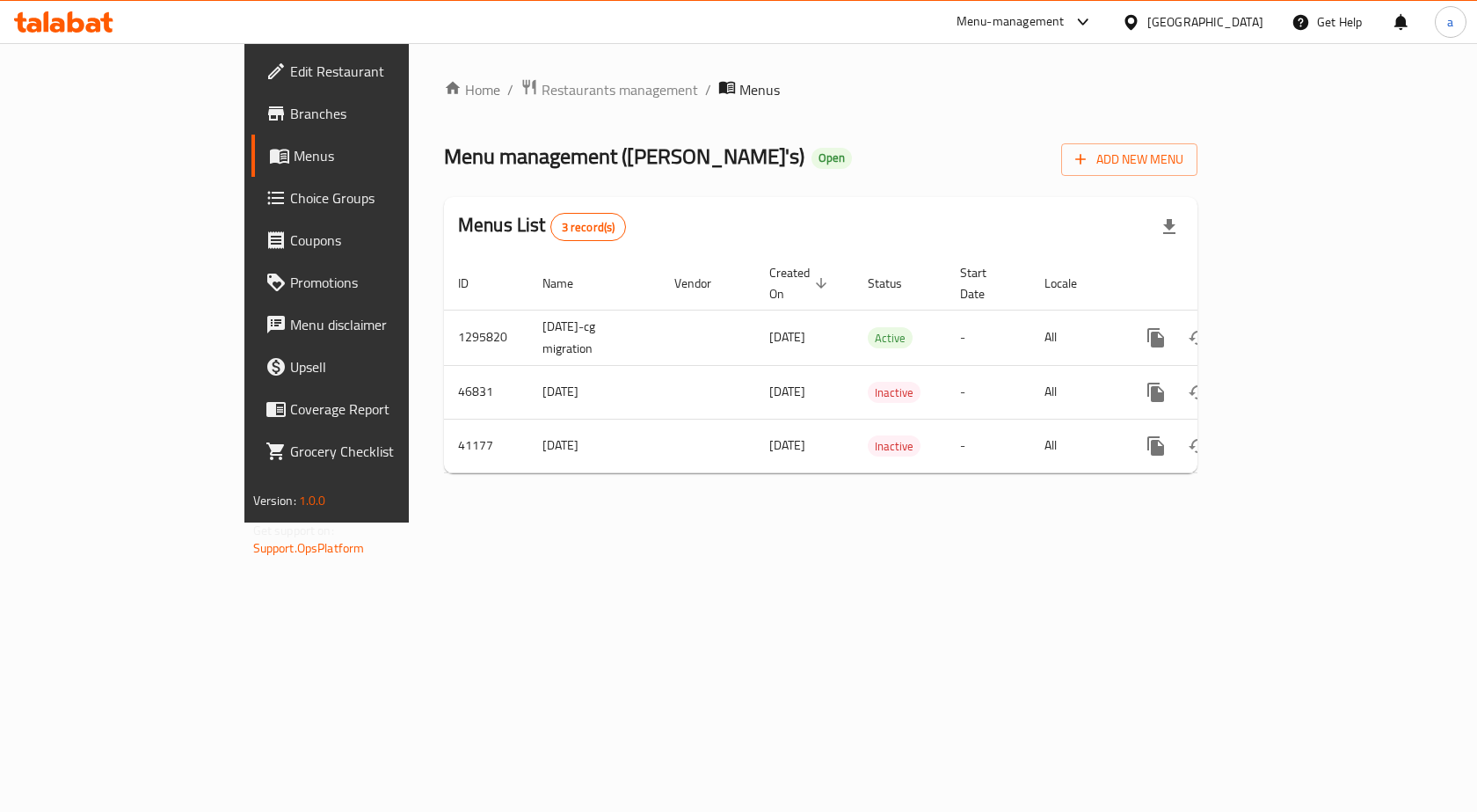
click at [266, 120] on icon at bounding box center [276, 113] width 21 height 21
